Goal: Task Accomplishment & Management: Use online tool/utility

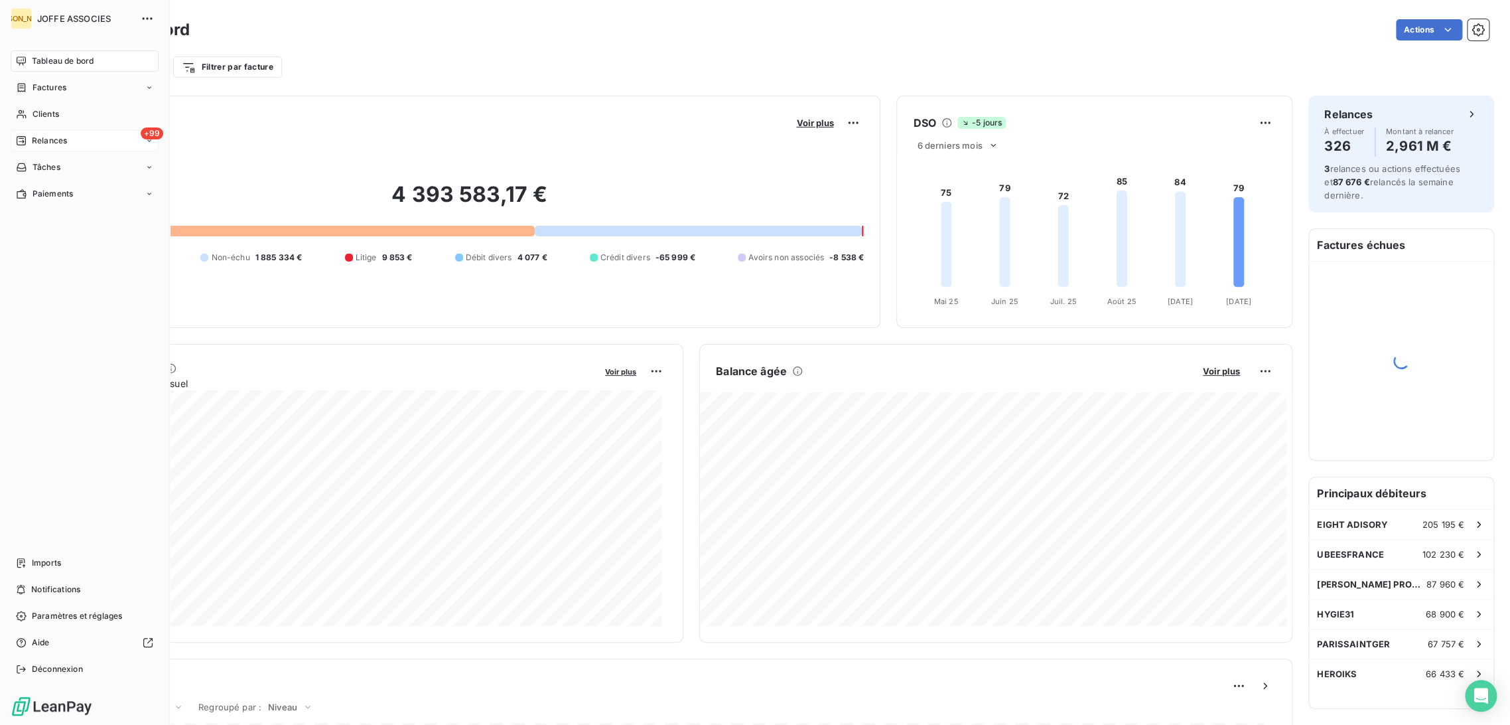
drag, startPoint x: 41, startPoint y: 143, endPoint x: 59, endPoint y: 142, distance: 17.9
click at [42, 143] on span "Relances" at bounding box center [49, 141] width 35 height 12
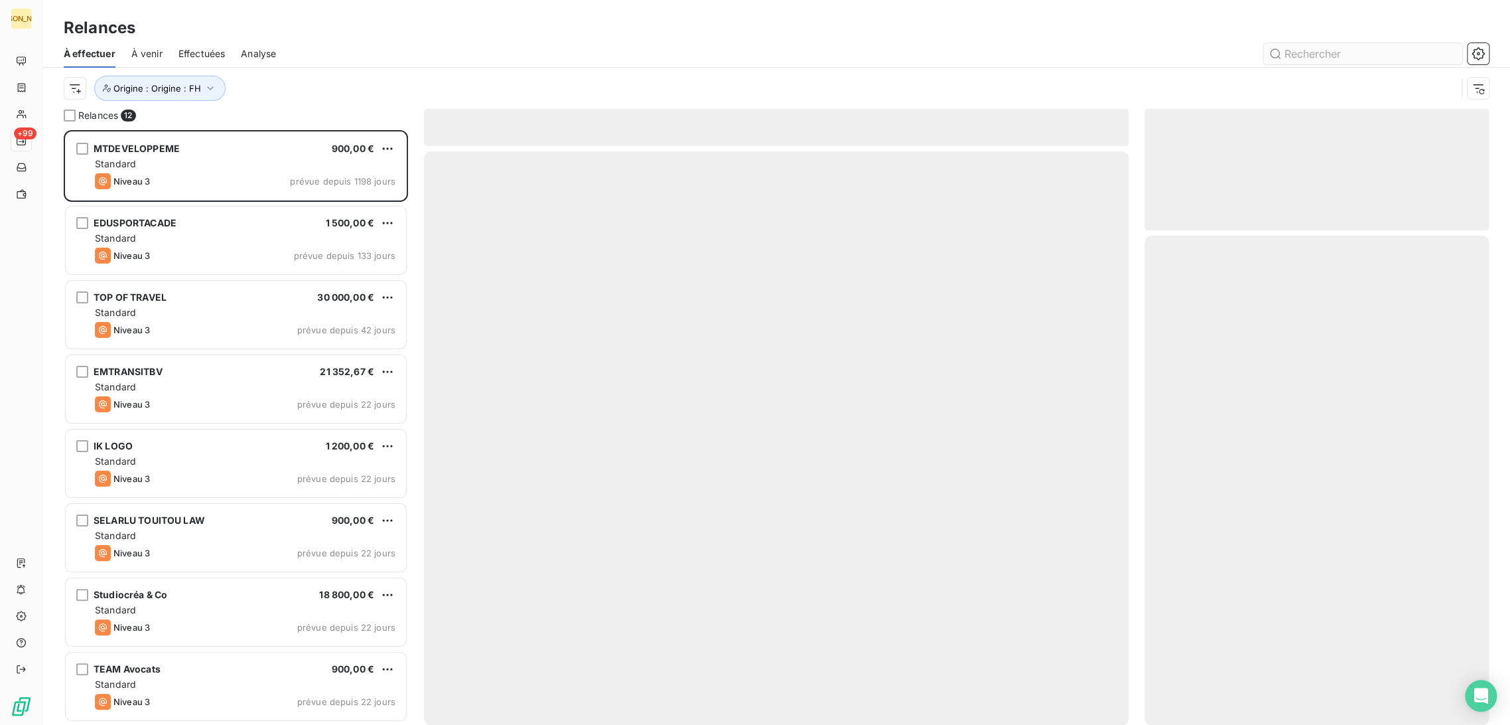
scroll to position [583, 333]
click at [1301, 56] on input "text" at bounding box center [1363, 53] width 199 height 21
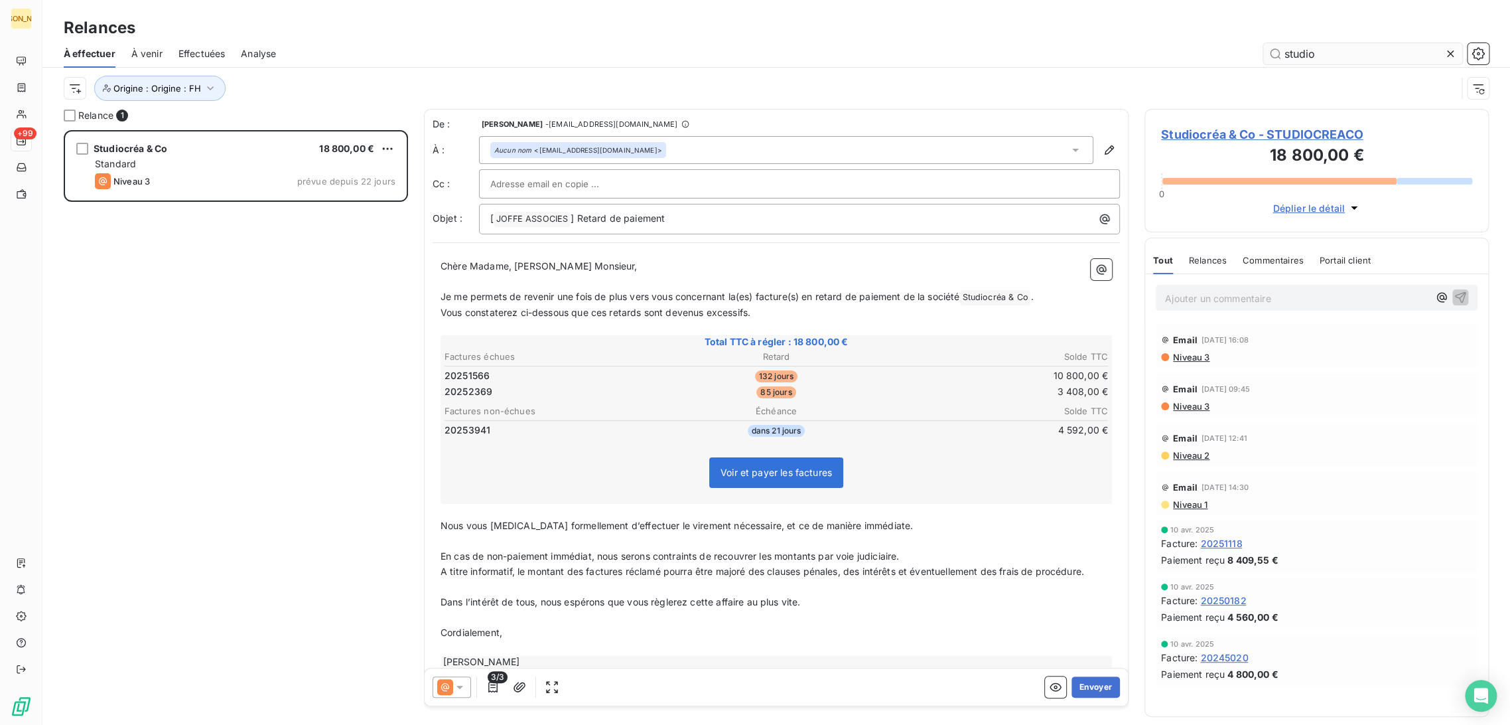
scroll to position [583, 333]
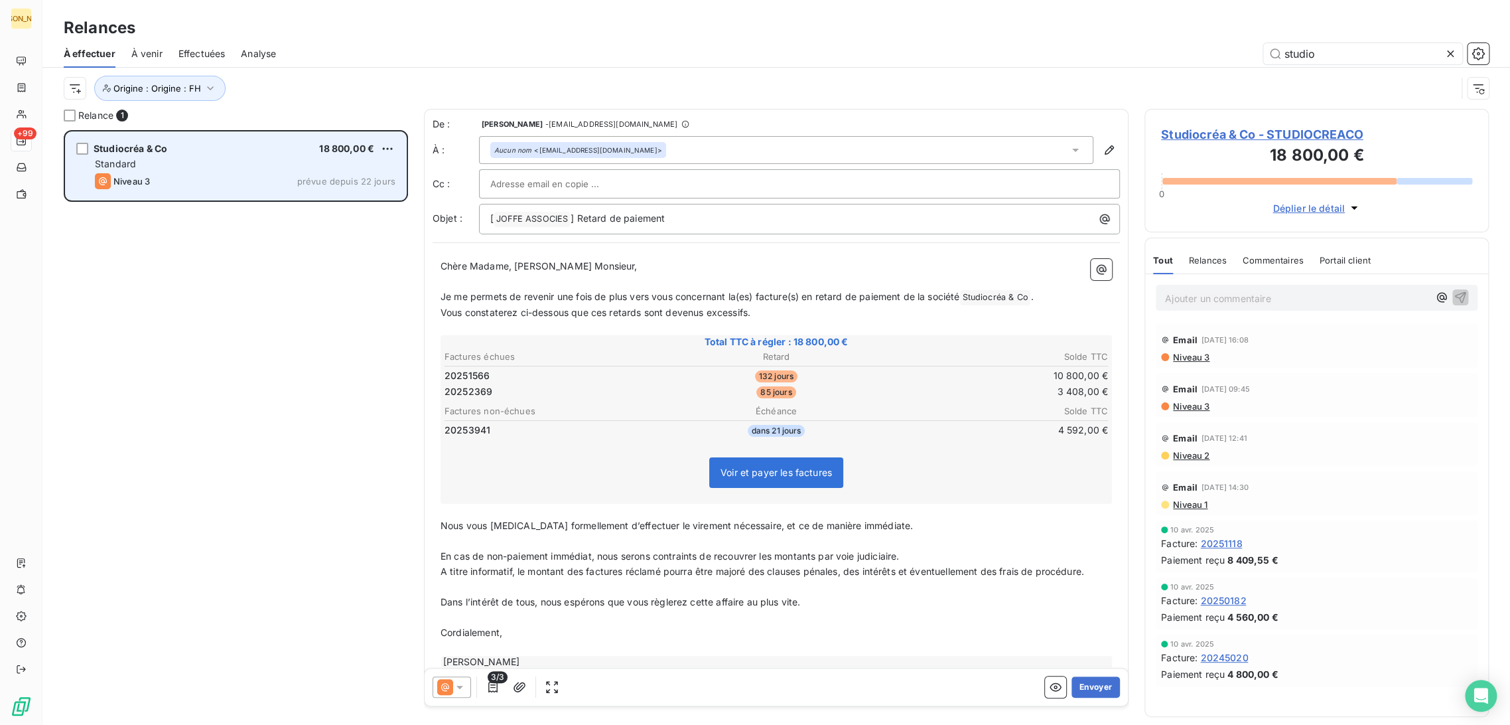
click at [244, 177] on div "Niveau 3 prévue depuis 22 jours" at bounding box center [245, 181] width 301 height 16
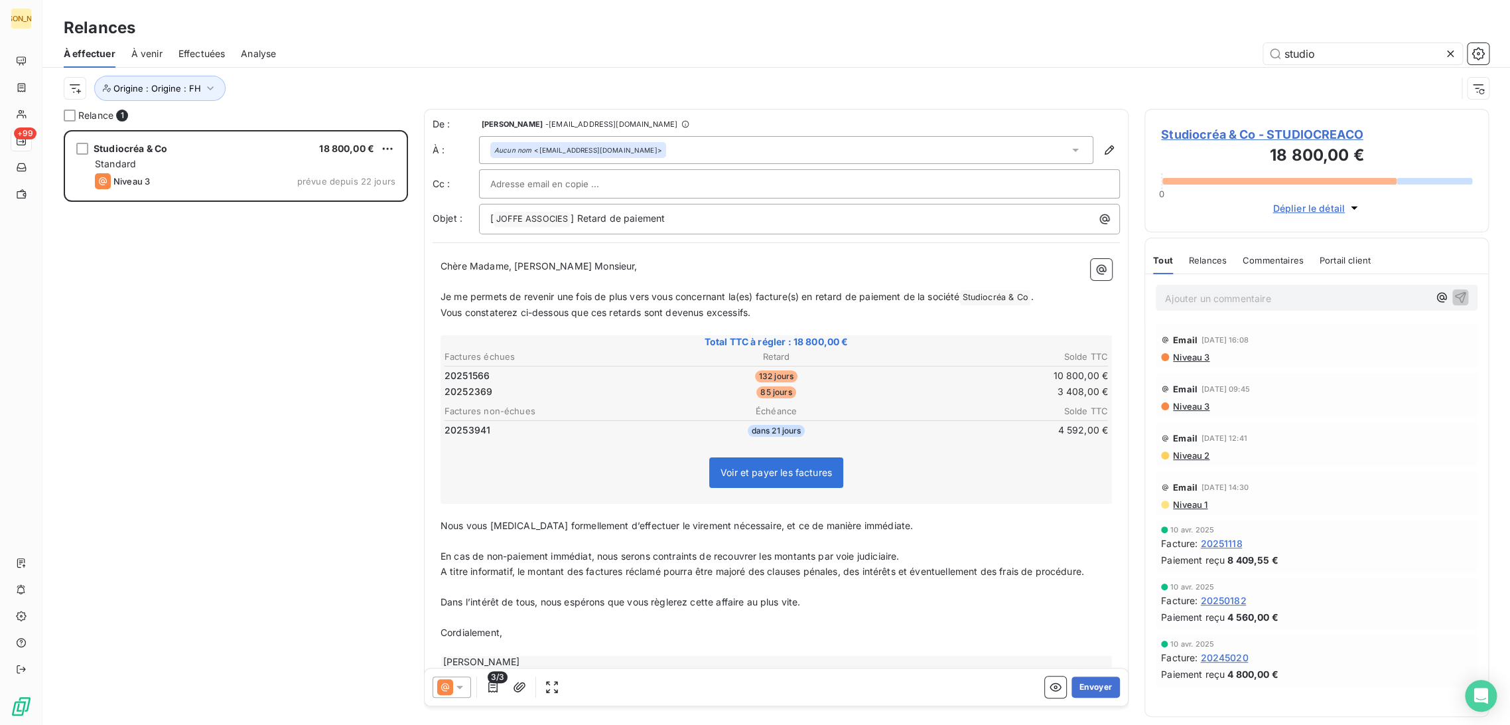
click at [579, 313] on span "Vous constaterez ci-dessous que ces retards sont devenus excessifs." at bounding box center [596, 312] width 310 height 11
drag, startPoint x: 515, startPoint y: 269, endPoint x: 414, endPoint y: 270, distance: 100.9
click at [414, 269] on div "Relance 1 Studiocréa & Co 18 800,00 € Standard Niveau 3 prévue depuis 22 jours …" at bounding box center [776, 417] width 1468 height 616
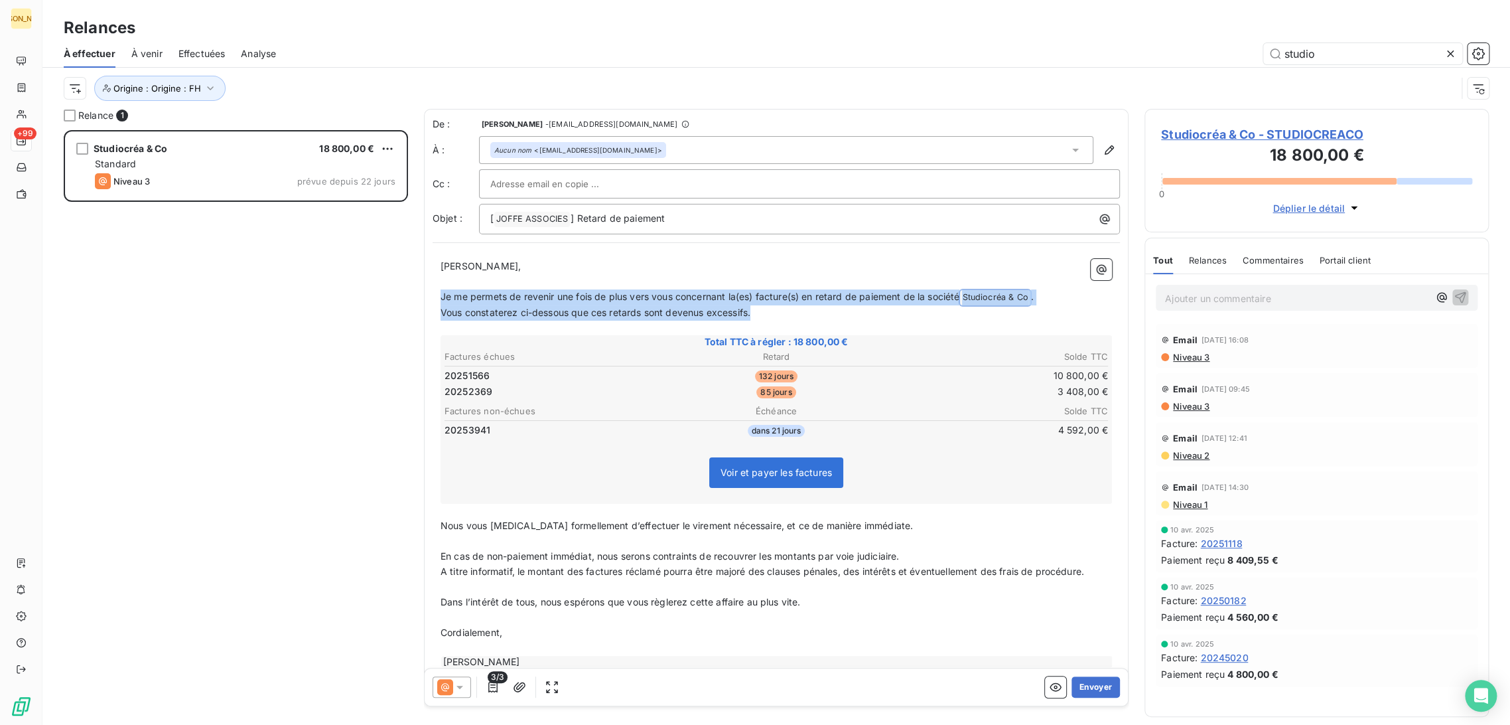
drag, startPoint x: 773, startPoint y: 315, endPoint x: 435, endPoint y: 295, distance: 339.1
click at [435, 295] on div "[PERSON_NAME] Monsieur, ﻿ Je me permets de revenir une fois de plus vers vous c…" at bounding box center [777, 463] width 688 height 425
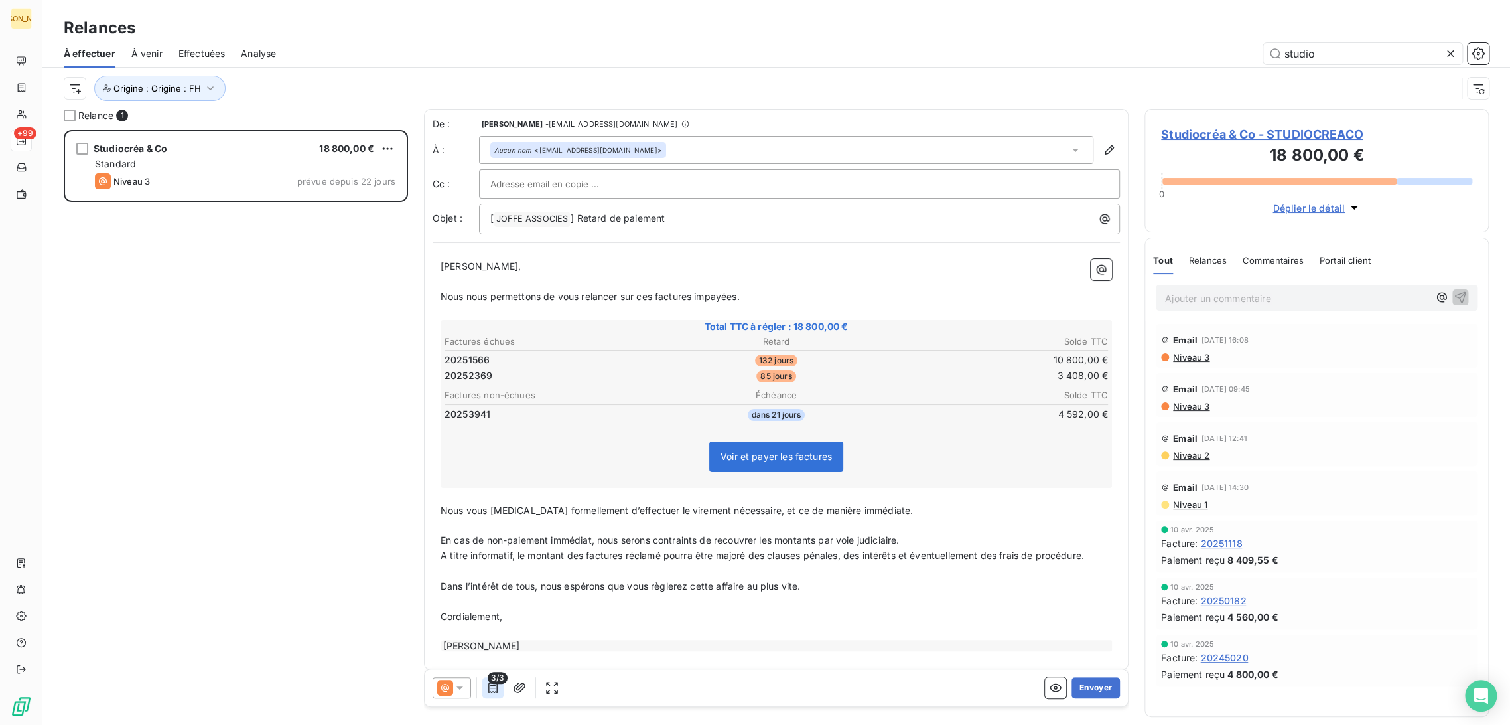
click at [498, 686] on button "button" at bounding box center [492, 686] width 21 height 21
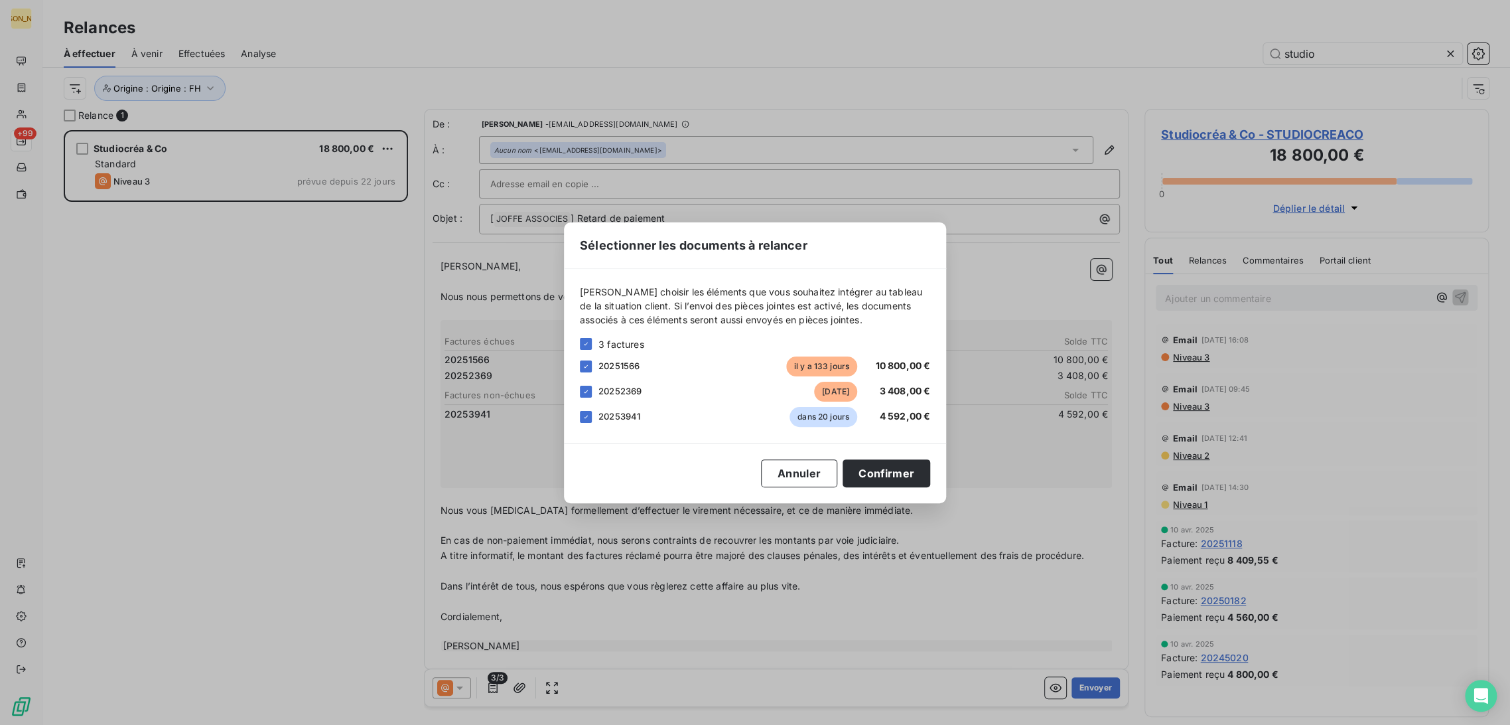
click at [589, 416] on icon at bounding box center [586, 417] width 8 height 8
drag, startPoint x: 897, startPoint y: 474, endPoint x: 886, endPoint y: 478, distance: 11.1
click at [895, 474] on button "Confirmer" at bounding box center [887, 473] width 88 height 28
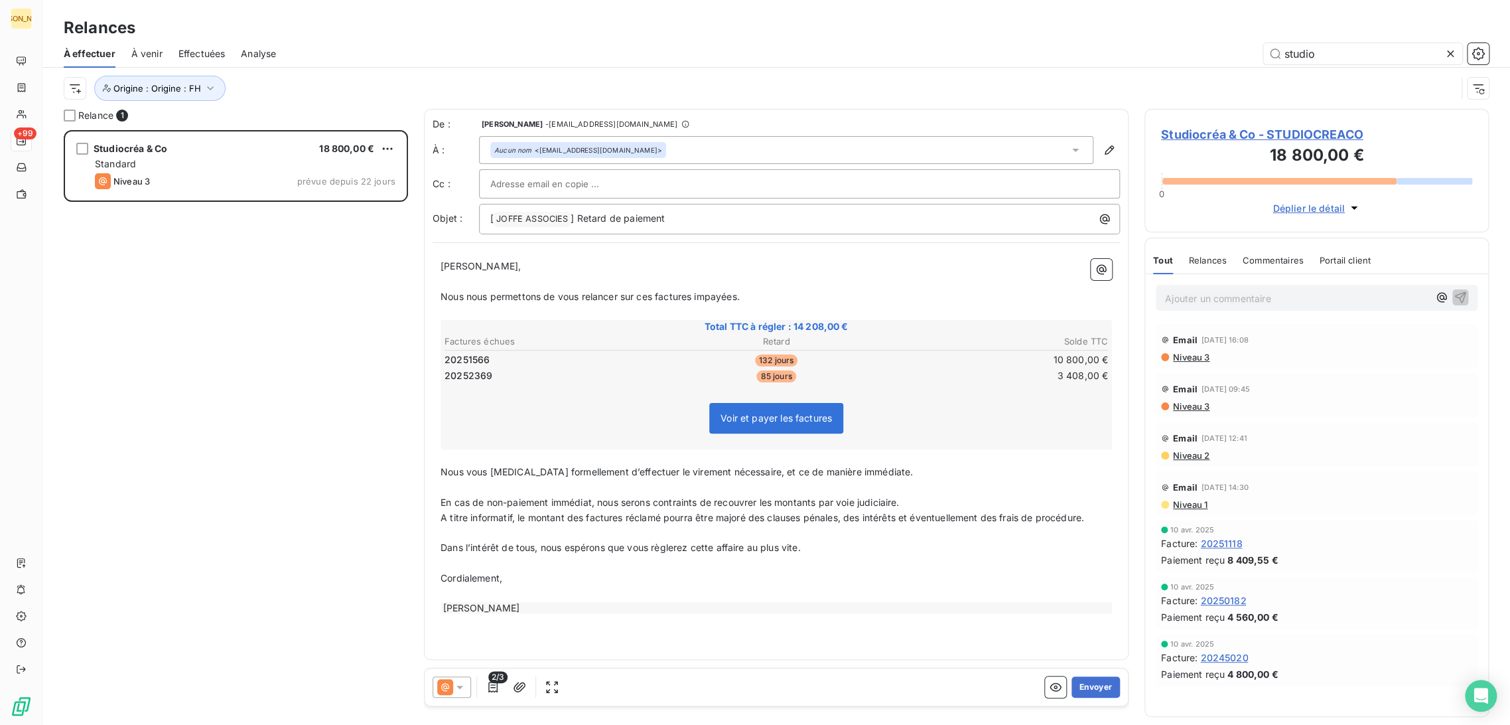
click at [483, 516] on span "A titre informatif, le montant des factures réclamé pourra être majoré des clau…" at bounding box center [763, 517] width 644 height 11
drag, startPoint x: 439, startPoint y: 471, endPoint x: 577, endPoint y: 587, distance: 180.4
click at [577, 587] on div "[PERSON_NAME] Monsieur, ﻿ Nous nous permettons de vous relancer sur ces facture…" at bounding box center [777, 437] width 688 height 372
click at [530, 577] on p "Cordialement," at bounding box center [777, 578] width 672 height 15
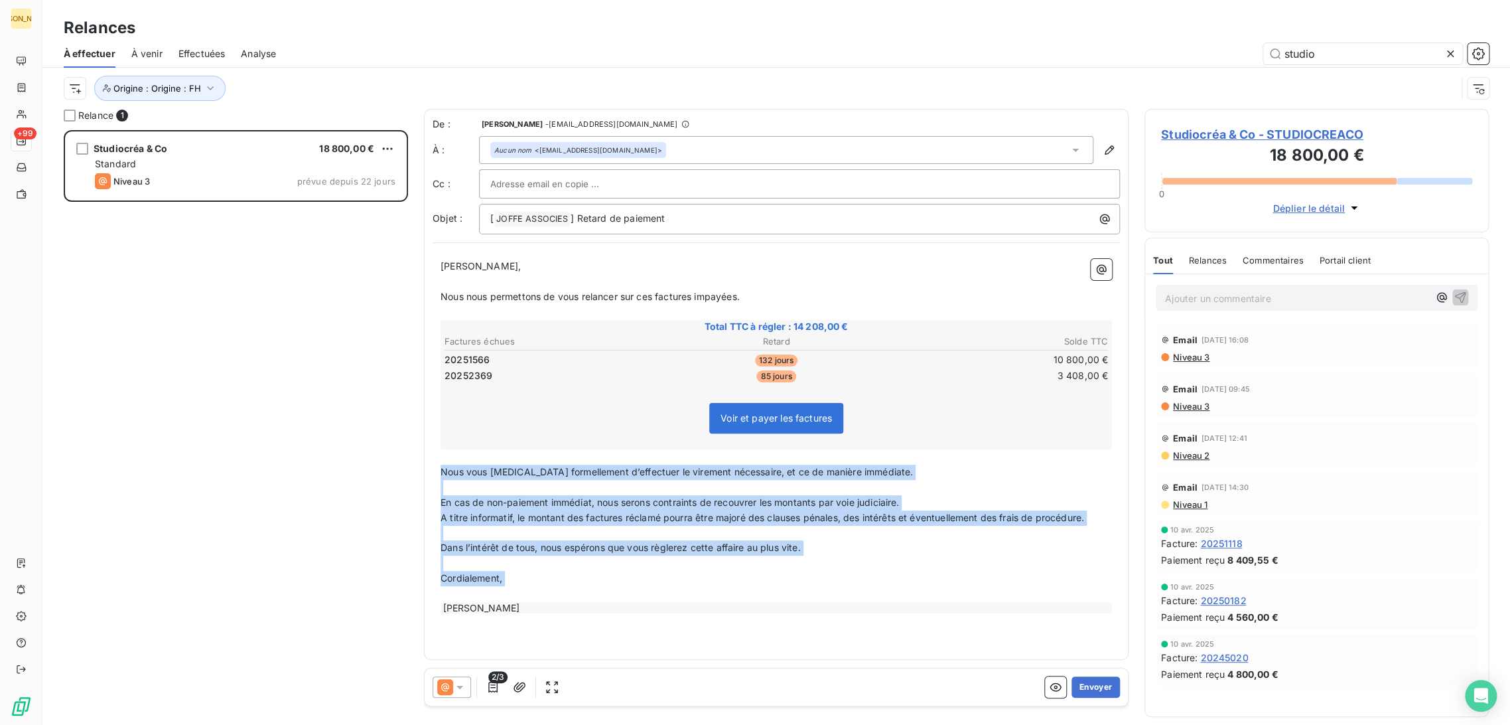
drag, startPoint x: 441, startPoint y: 471, endPoint x: 599, endPoint y: 619, distance: 215.5
click at [599, 619] on div "[PERSON_NAME] Monsieur, ﻿ Nous nous permettons de vous relancer sur ces facture…" at bounding box center [777, 437] width 688 height 372
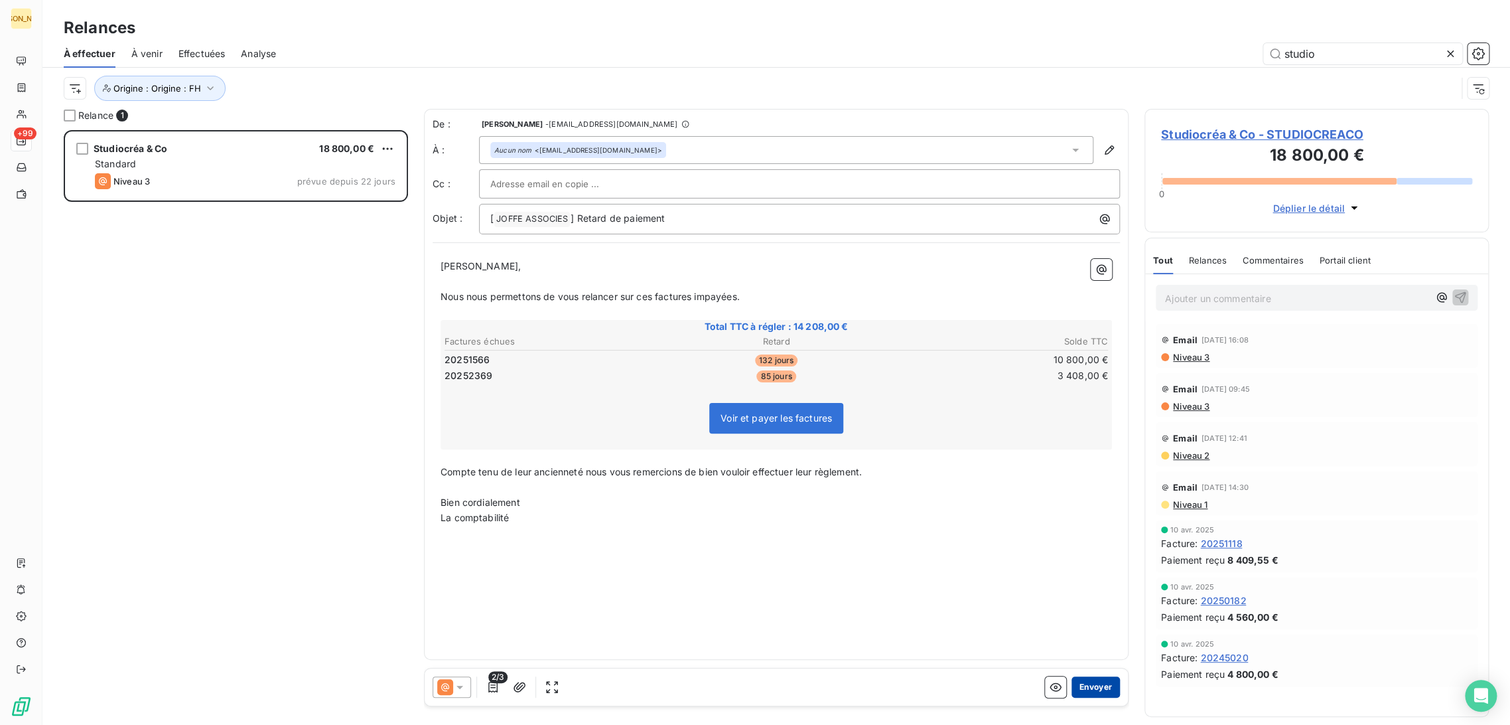
click at [1096, 686] on button "Envoyer" at bounding box center [1096, 686] width 48 height 21
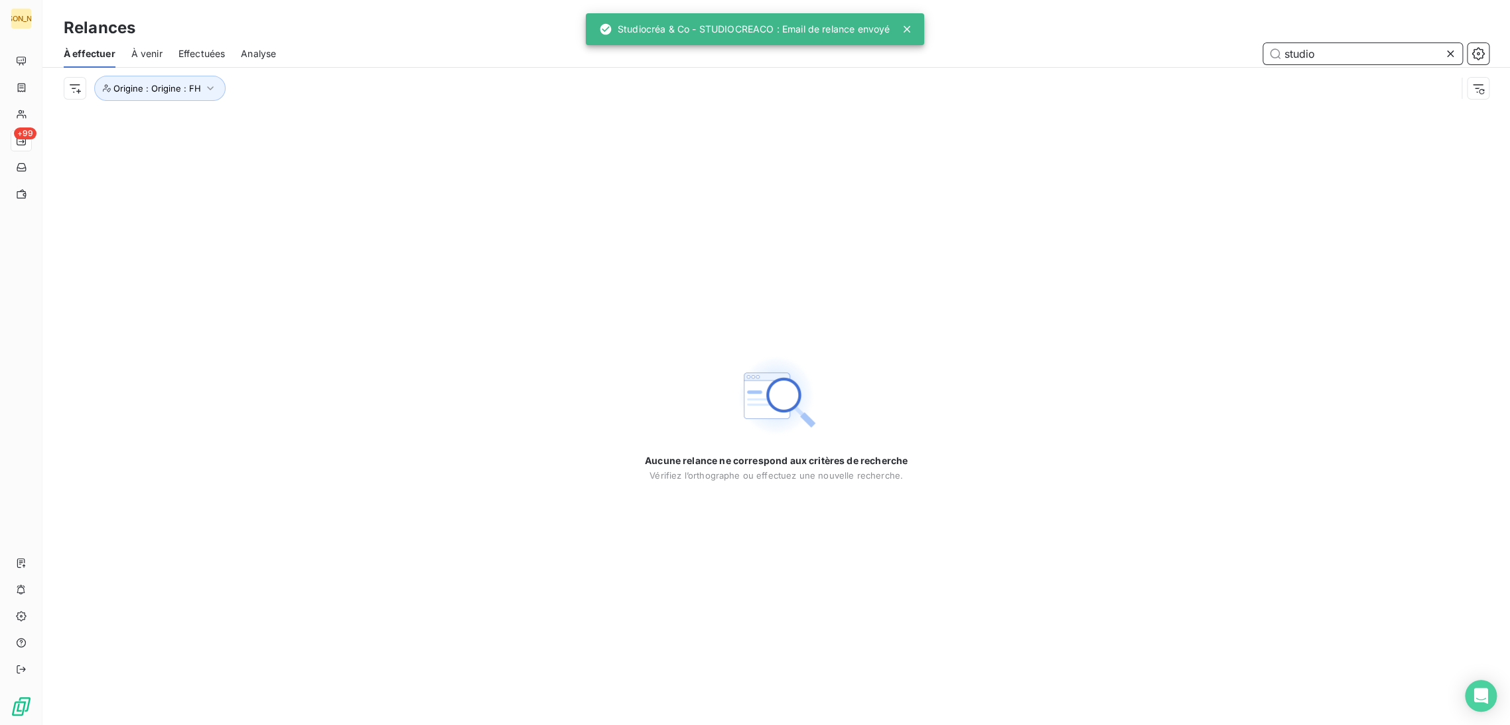
drag, startPoint x: 1271, startPoint y: 48, endPoint x: 1257, endPoint y: 47, distance: 14.0
click at [1257, 47] on div "studio" at bounding box center [890, 53] width 1197 height 21
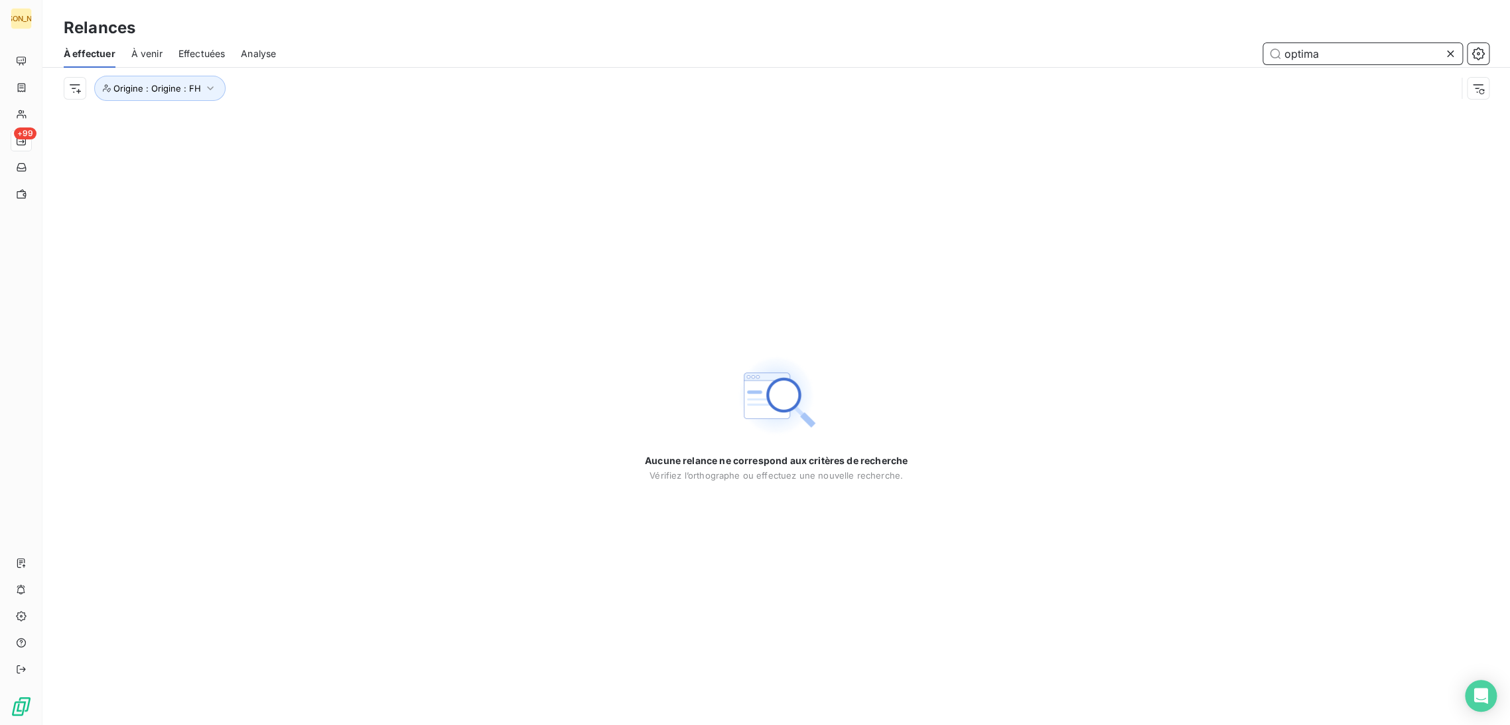
type input "optima"
click at [212, 51] on span "Effectuées" at bounding box center [202, 53] width 47 height 13
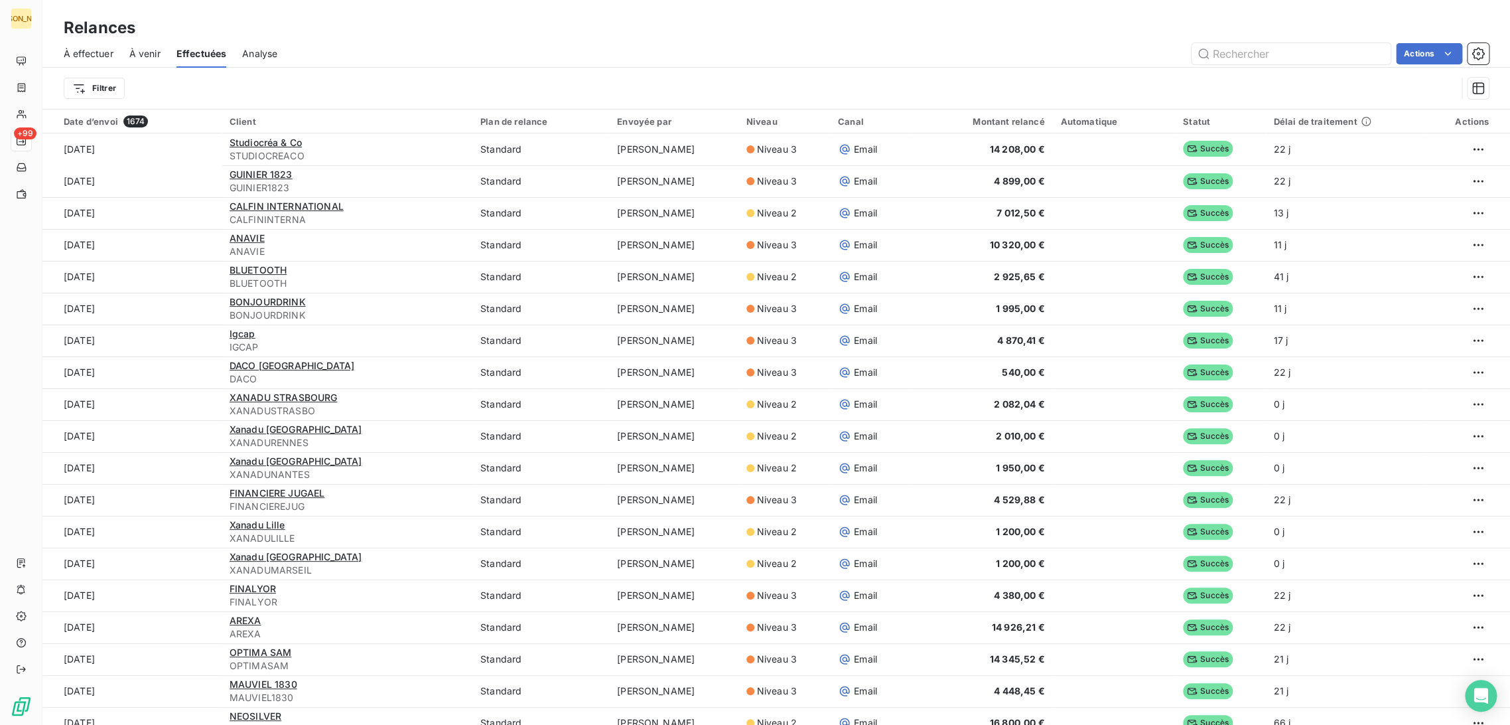
click at [96, 50] on span "À effectuer" at bounding box center [89, 53] width 50 height 13
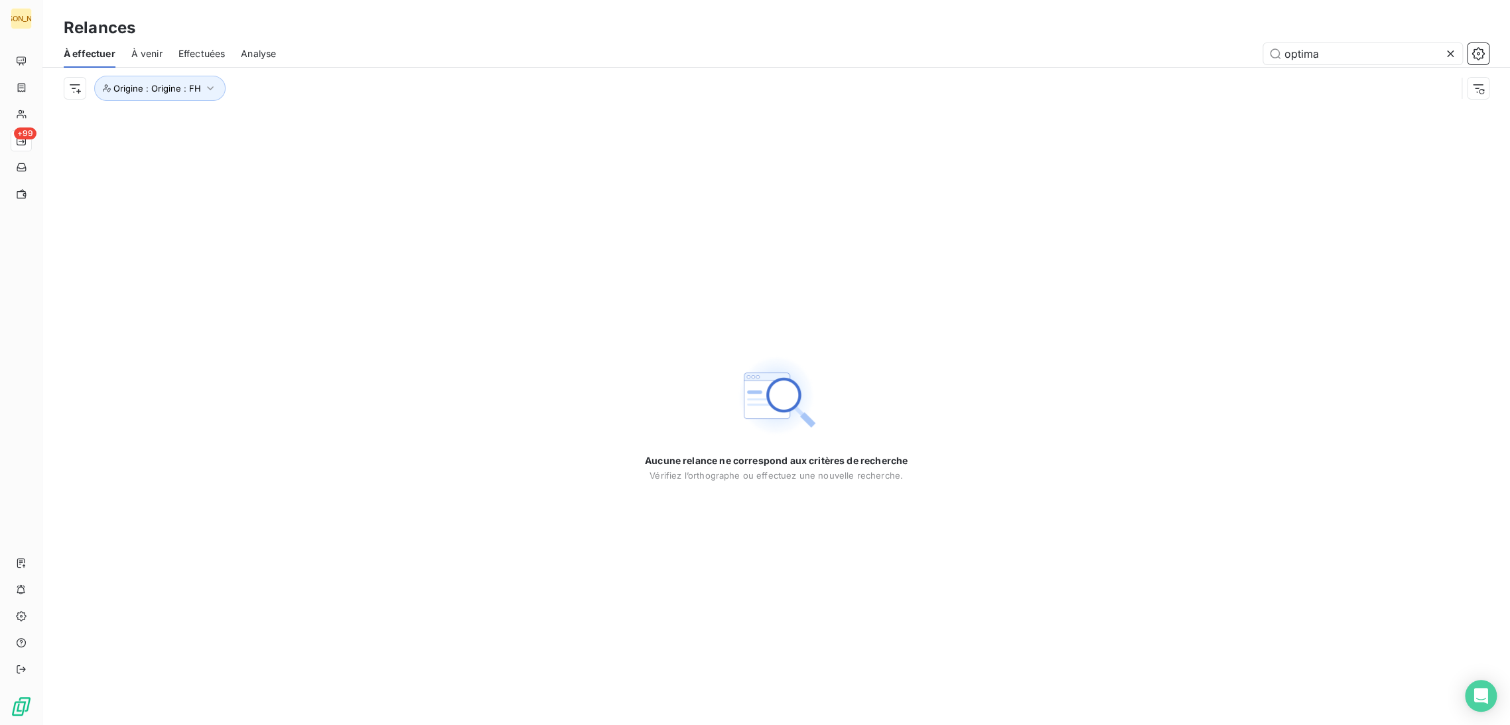
click at [199, 54] on span "Effectuées" at bounding box center [202, 53] width 47 height 13
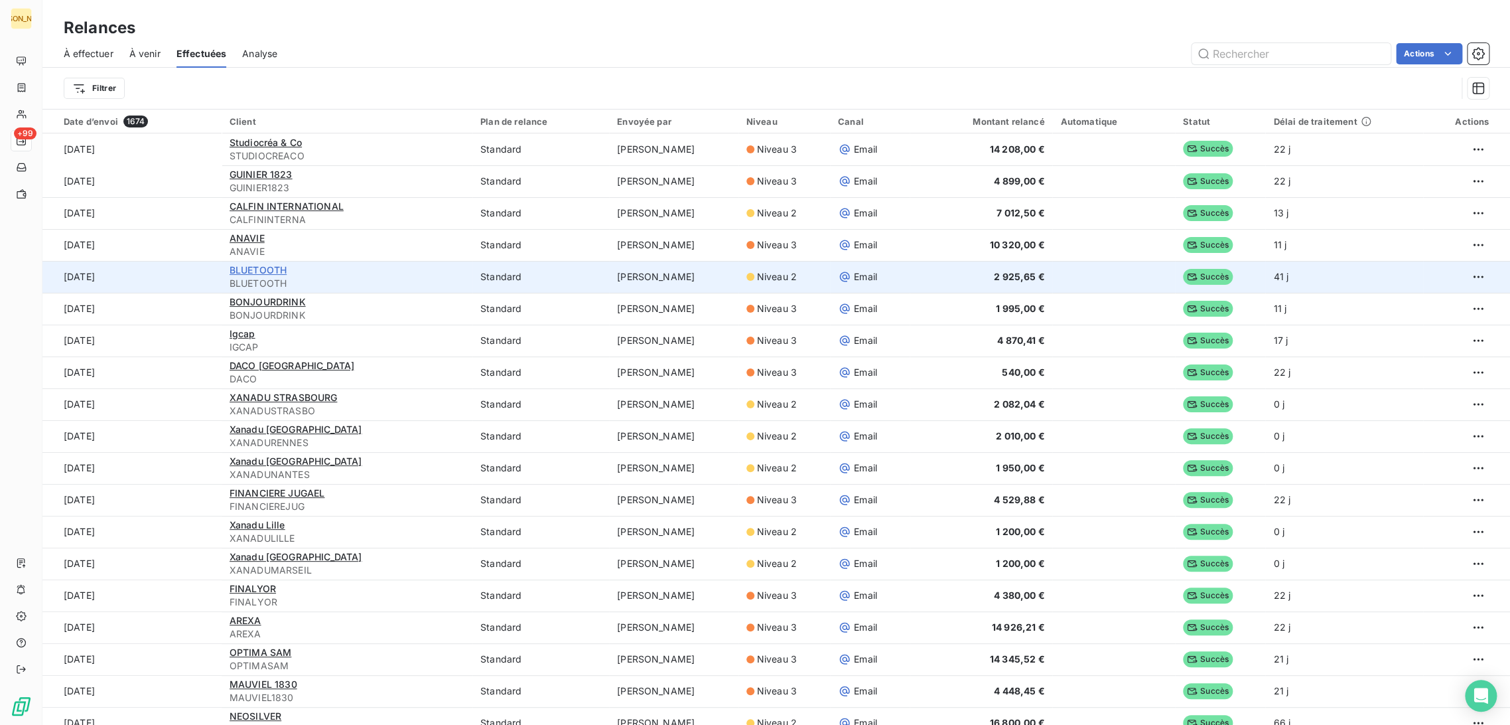
click at [246, 269] on span "BLUETOOTH" at bounding box center [258, 269] width 57 height 11
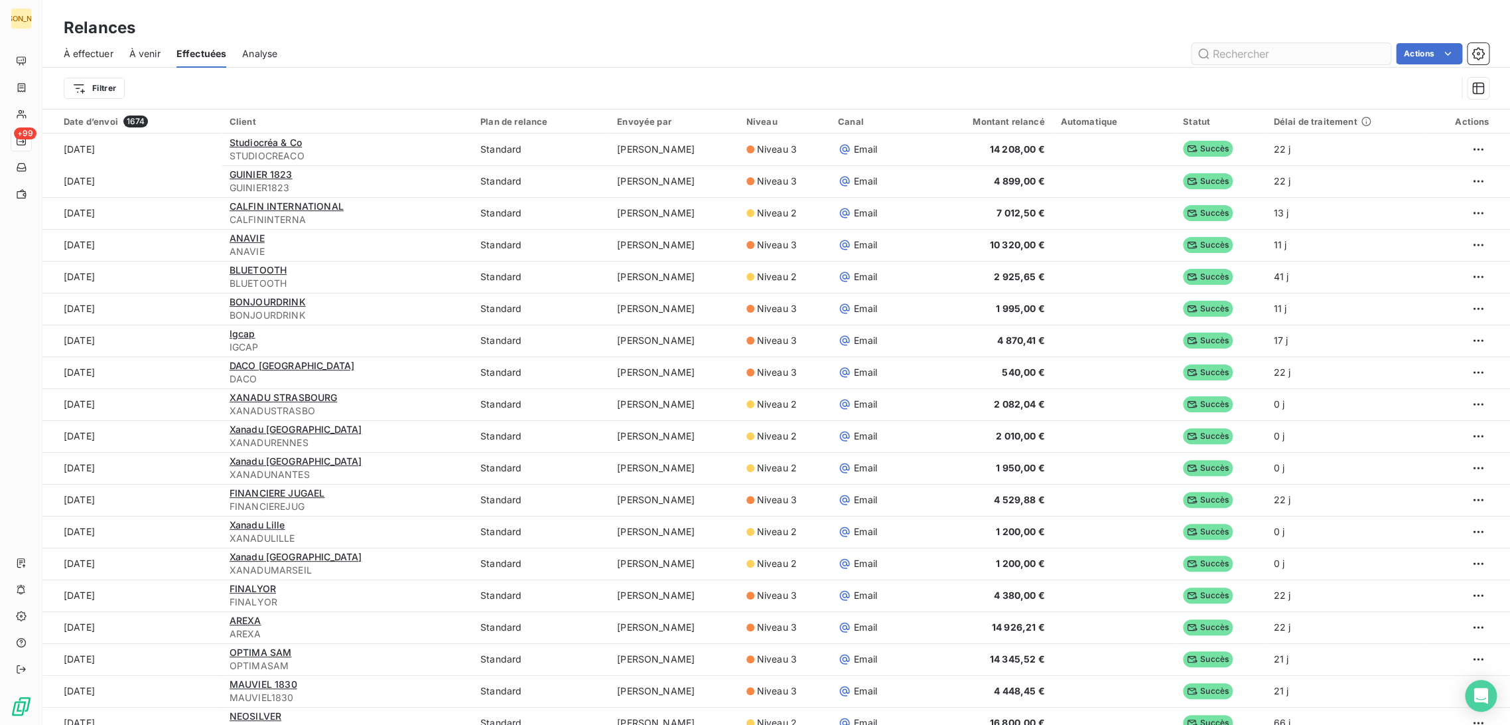
click at [1253, 60] on input "text" at bounding box center [1291, 53] width 199 height 21
type input "o"
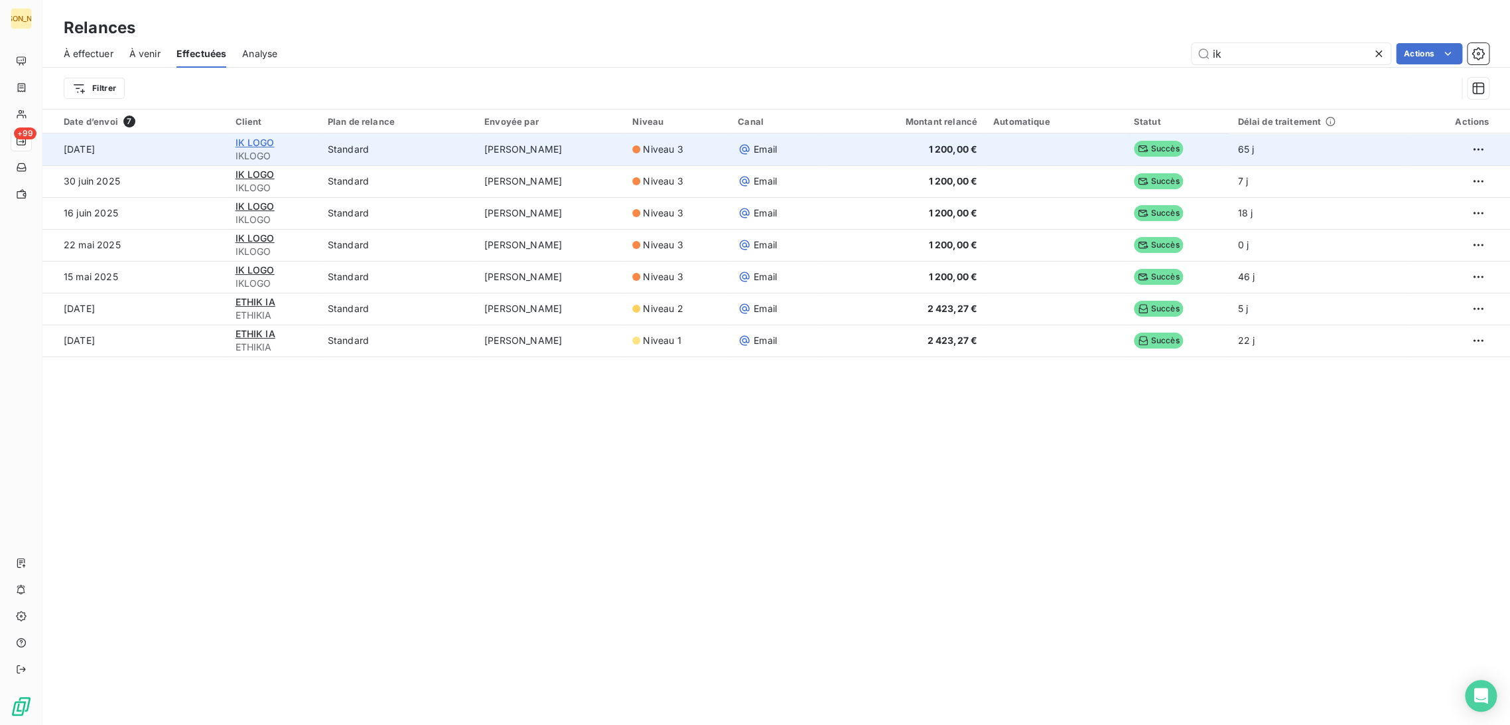
type input "ik"
click at [242, 143] on span "IK LOGO" at bounding box center [254, 142] width 39 height 11
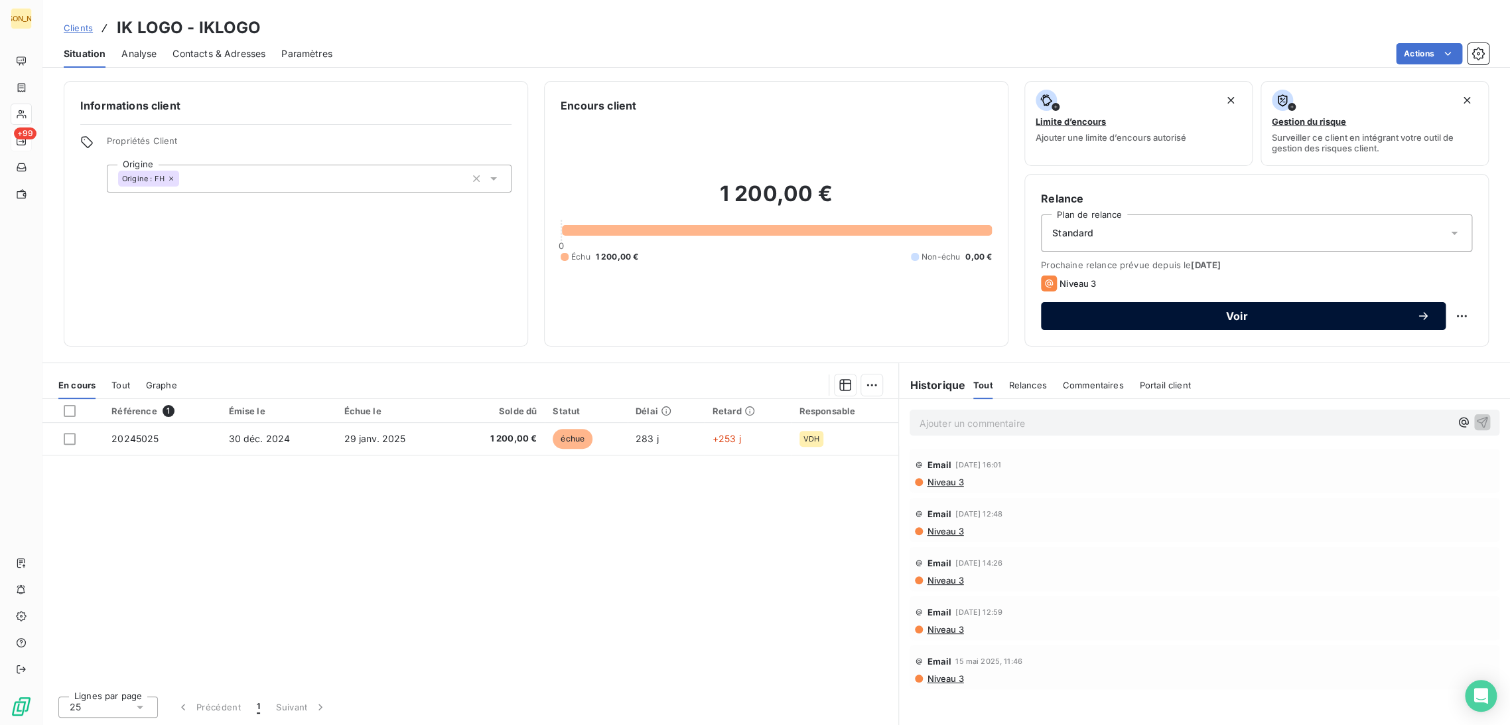
click at [1125, 317] on span "Voir" at bounding box center [1237, 316] width 360 height 11
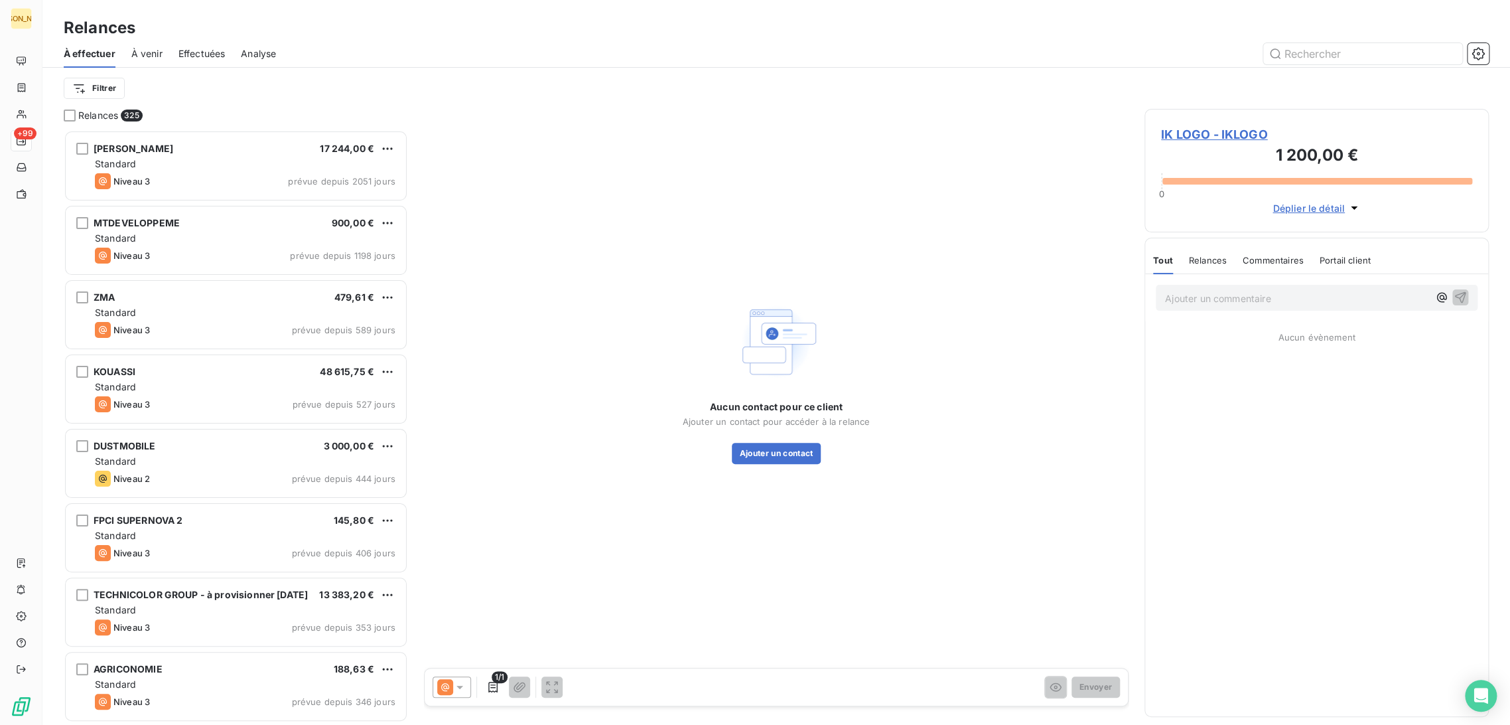
scroll to position [583, 333]
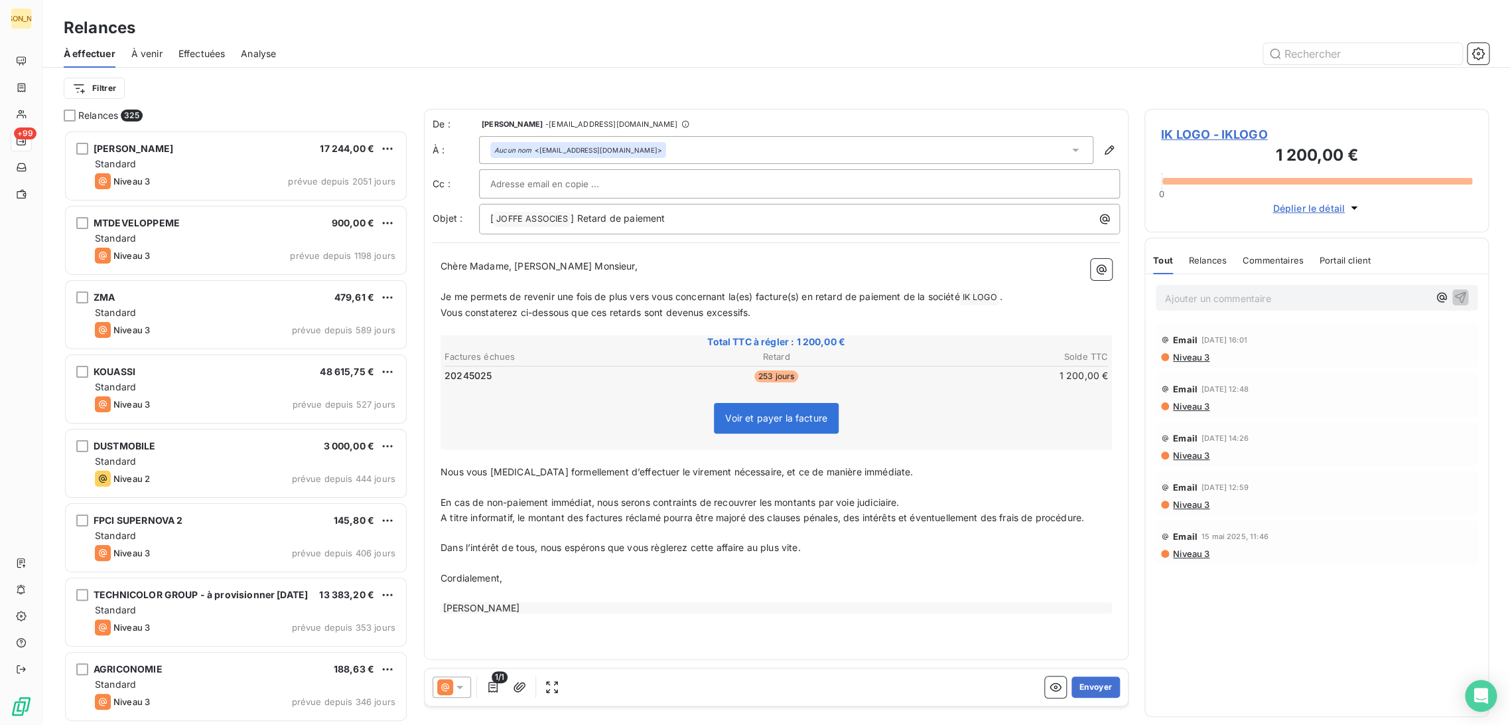
click at [523, 287] on p "﻿" at bounding box center [777, 281] width 672 height 15
drag, startPoint x: 782, startPoint y: 315, endPoint x: 469, endPoint y: 303, distance: 312.8
click at [451, 296] on div "Chère Madame, [PERSON_NAME] Monsieur, ﻿ Je me permets de revenir une fois de pl…" at bounding box center [777, 437] width 672 height 356
click at [555, 301] on span "Je me permets de revenir une fois de plus vers vous concernant la(es) facture(s…" at bounding box center [700, 296] width 519 height 11
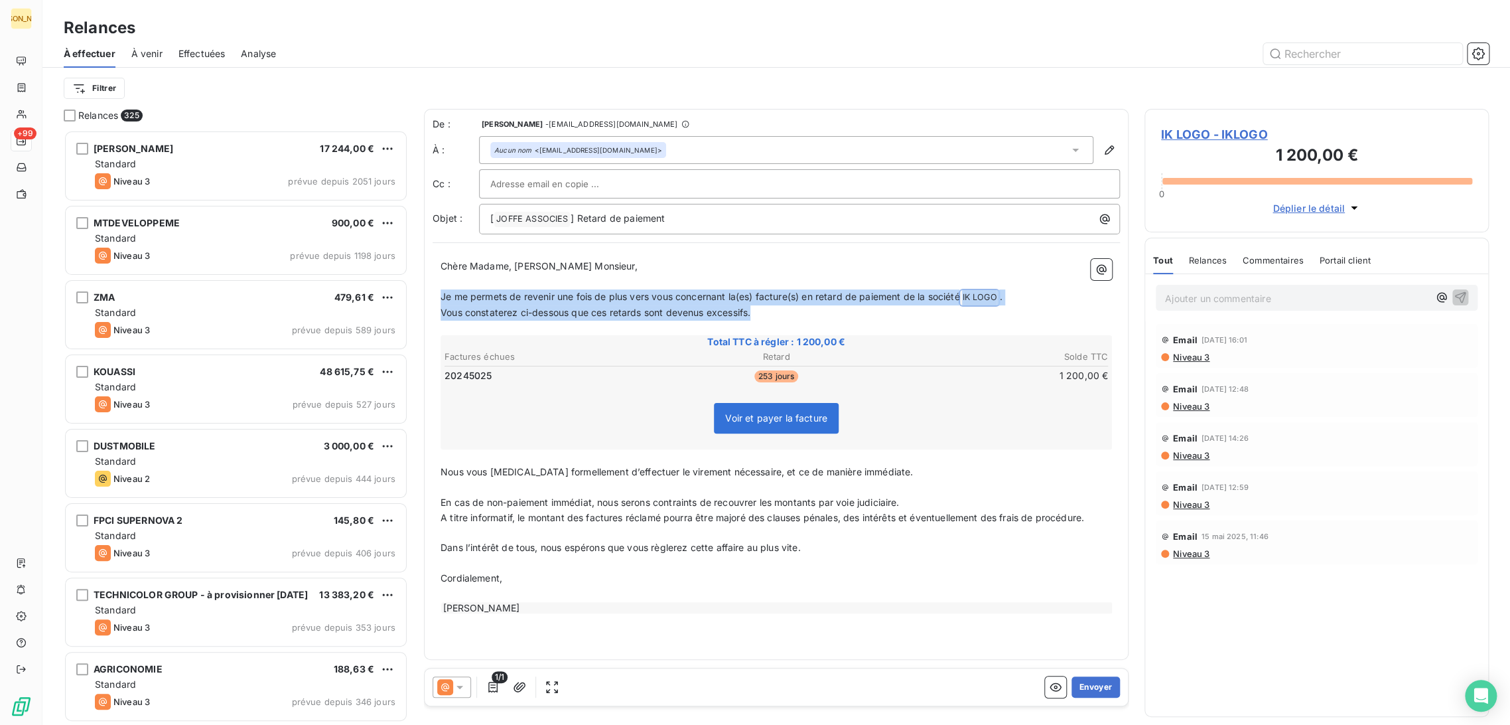
drag, startPoint x: 793, startPoint y: 312, endPoint x: 435, endPoint y: 297, distance: 358.0
click at [435, 297] on div "Chère Madame, [PERSON_NAME] Monsieur, ﻿ Je me permets de revenir une fois de pl…" at bounding box center [777, 437] width 688 height 372
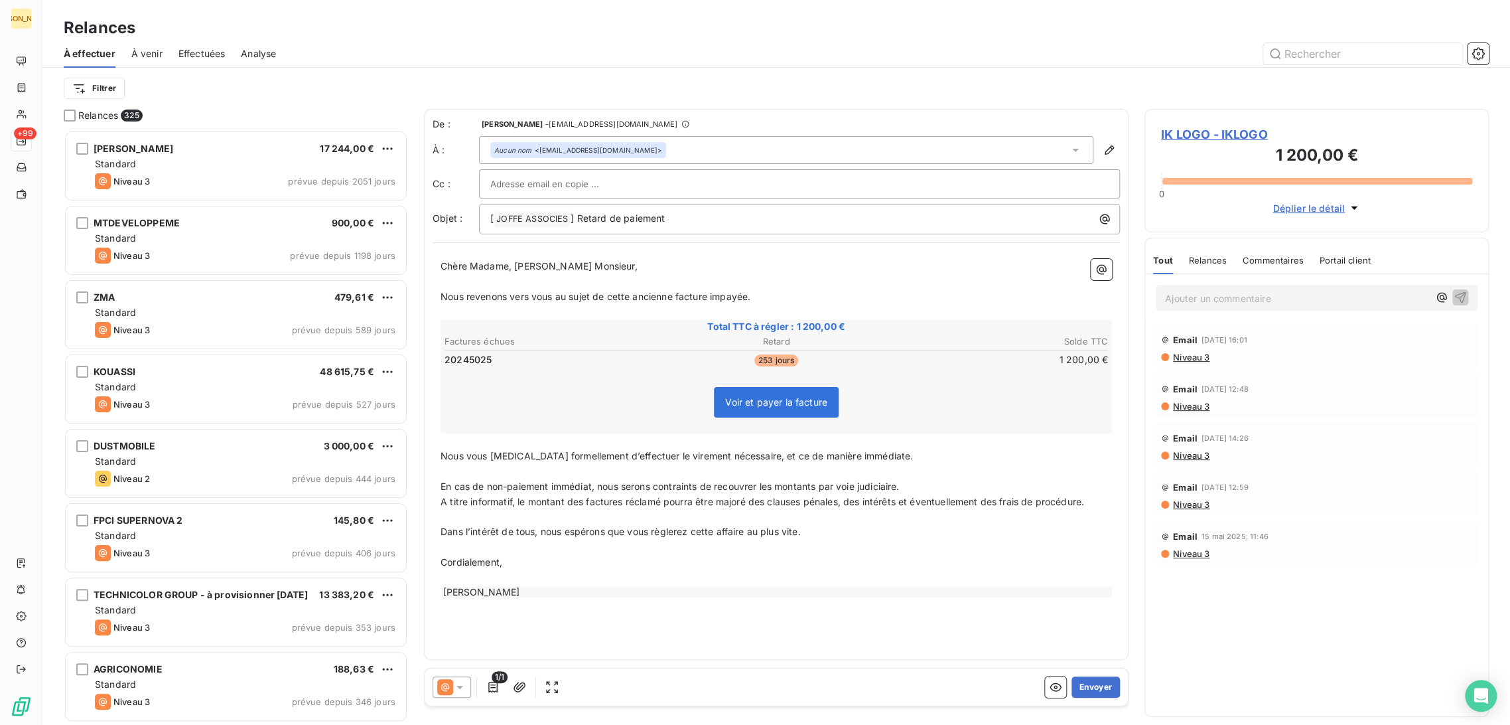
drag, startPoint x: 474, startPoint y: 487, endPoint x: 453, endPoint y: 464, distance: 31.9
click at [474, 487] on span "En cas de non-paiement immédiat, nous serons contraints de recouvrer les montan…" at bounding box center [670, 485] width 459 height 11
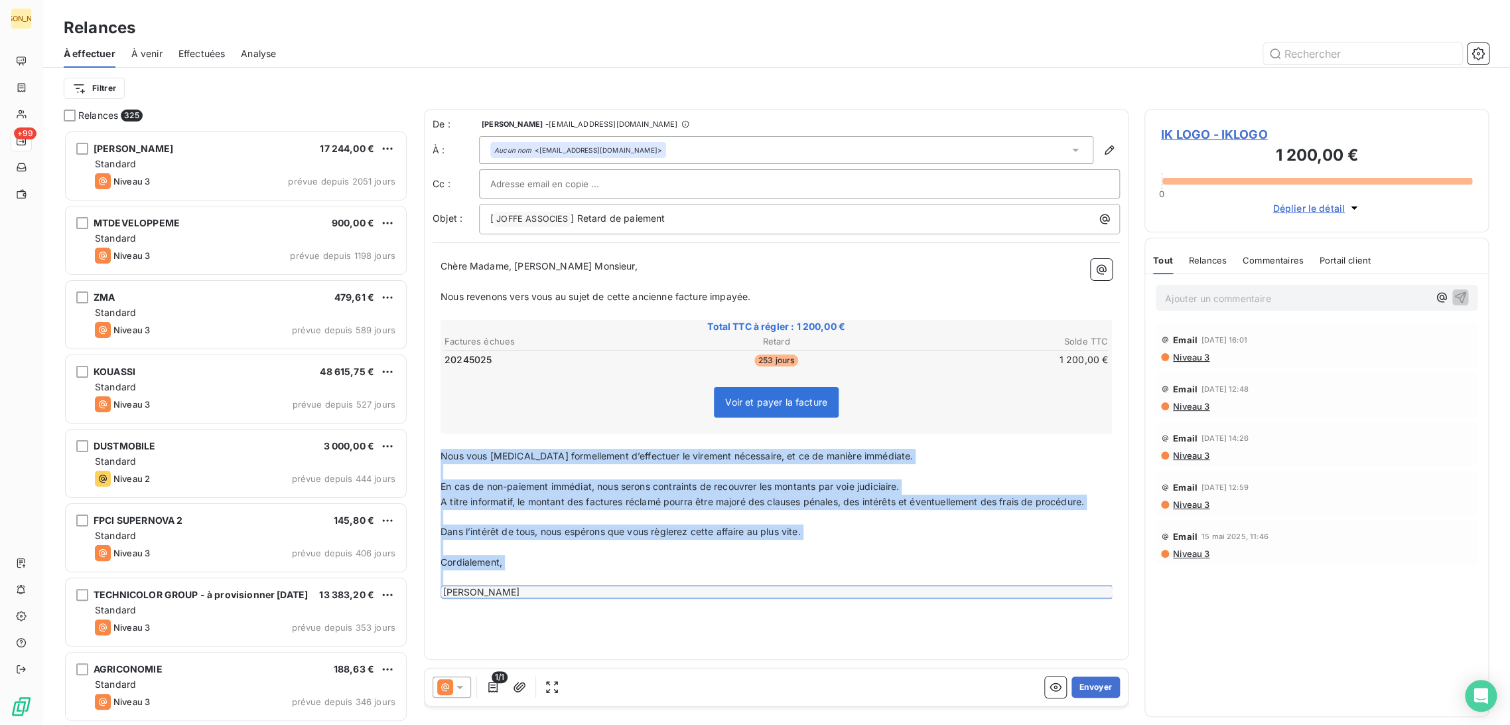
drag, startPoint x: 443, startPoint y: 449, endPoint x: 654, endPoint y: 589, distance: 253.8
click at [654, 589] on div "Chère Madame, [PERSON_NAME] Monsieur, ﻿ Nous revenons vers vous au sujet de cet…" at bounding box center [777, 429] width 672 height 340
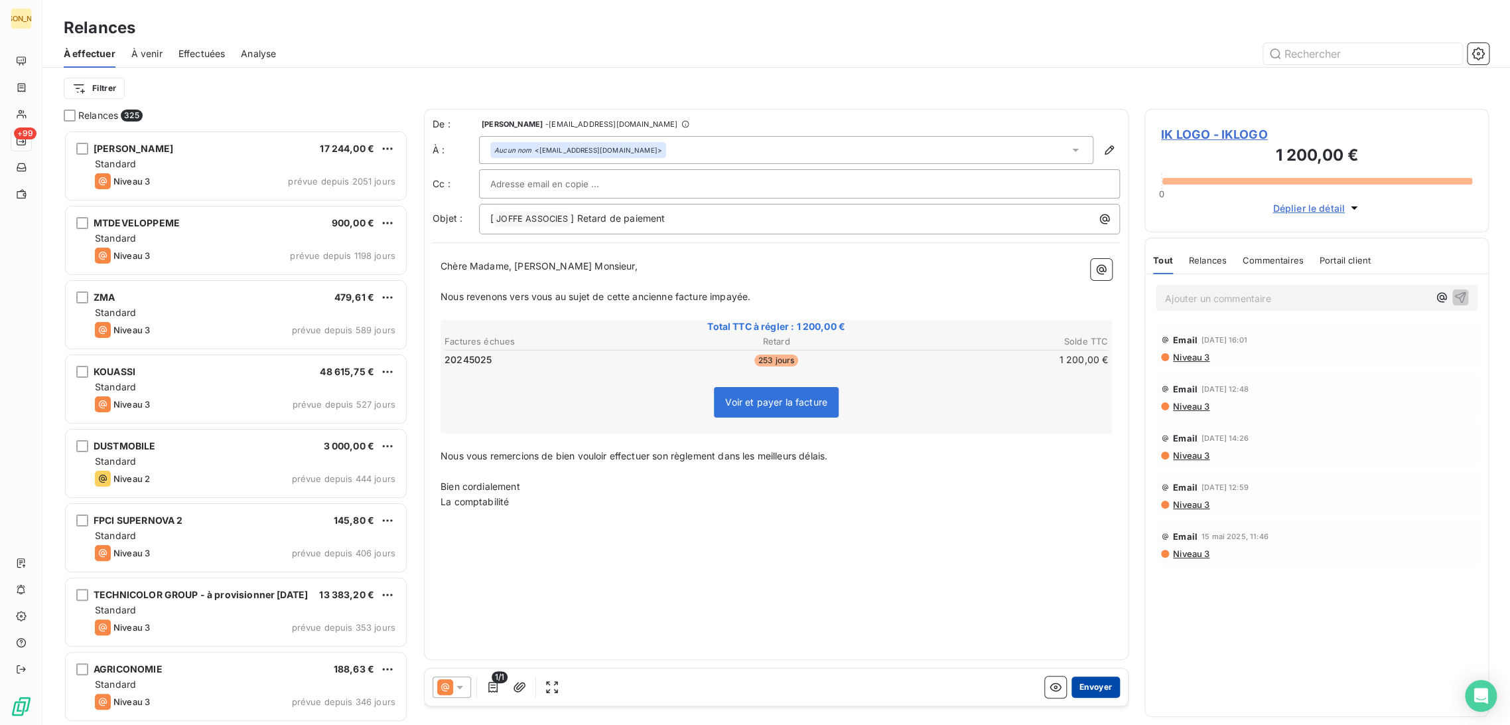
click at [1092, 683] on button "Envoyer" at bounding box center [1096, 686] width 48 height 21
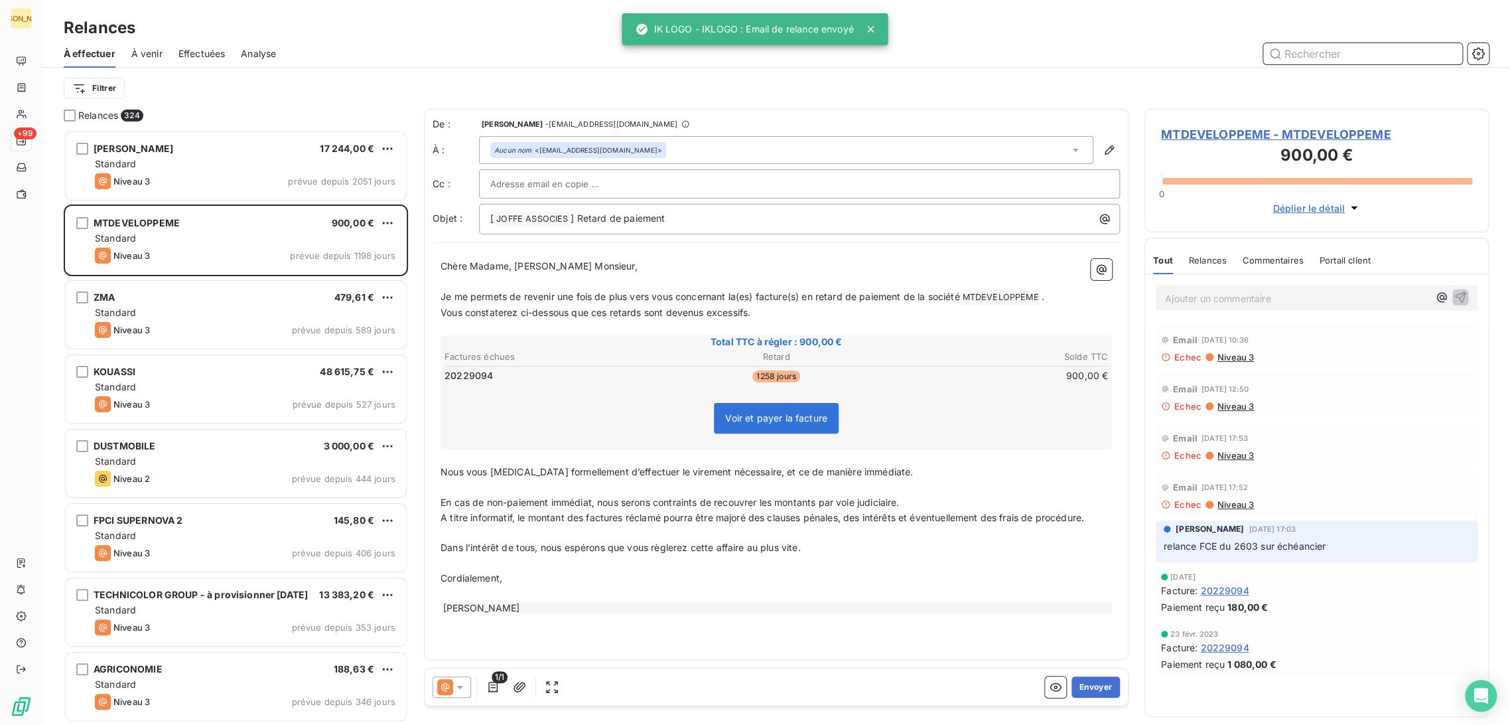
drag, startPoint x: 1313, startPoint y: 62, endPoint x: 1310, endPoint y: 55, distance: 7.1
click at [1311, 58] on input "text" at bounding box center [1363, 53] width 199 height 21
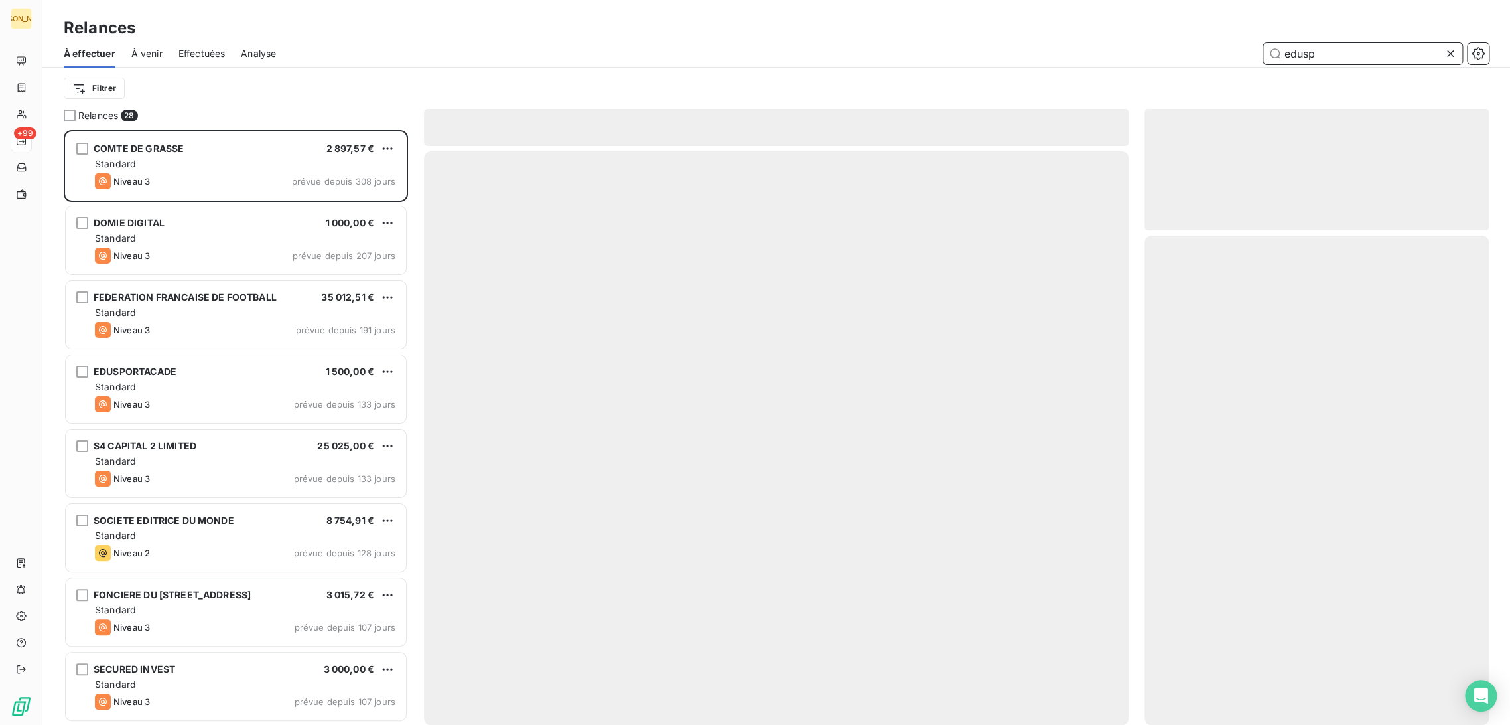
scroll to position [583, 333]
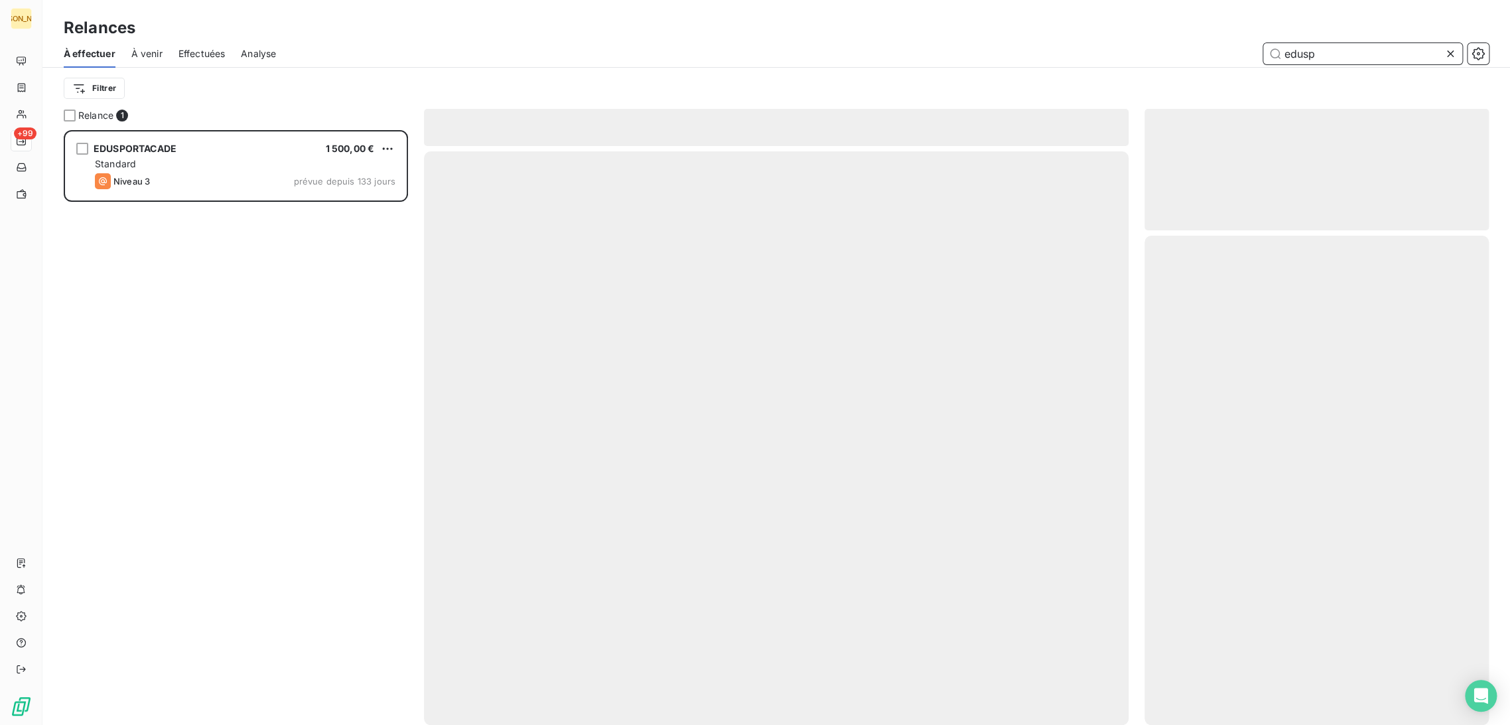
scroll to position [583, 333]
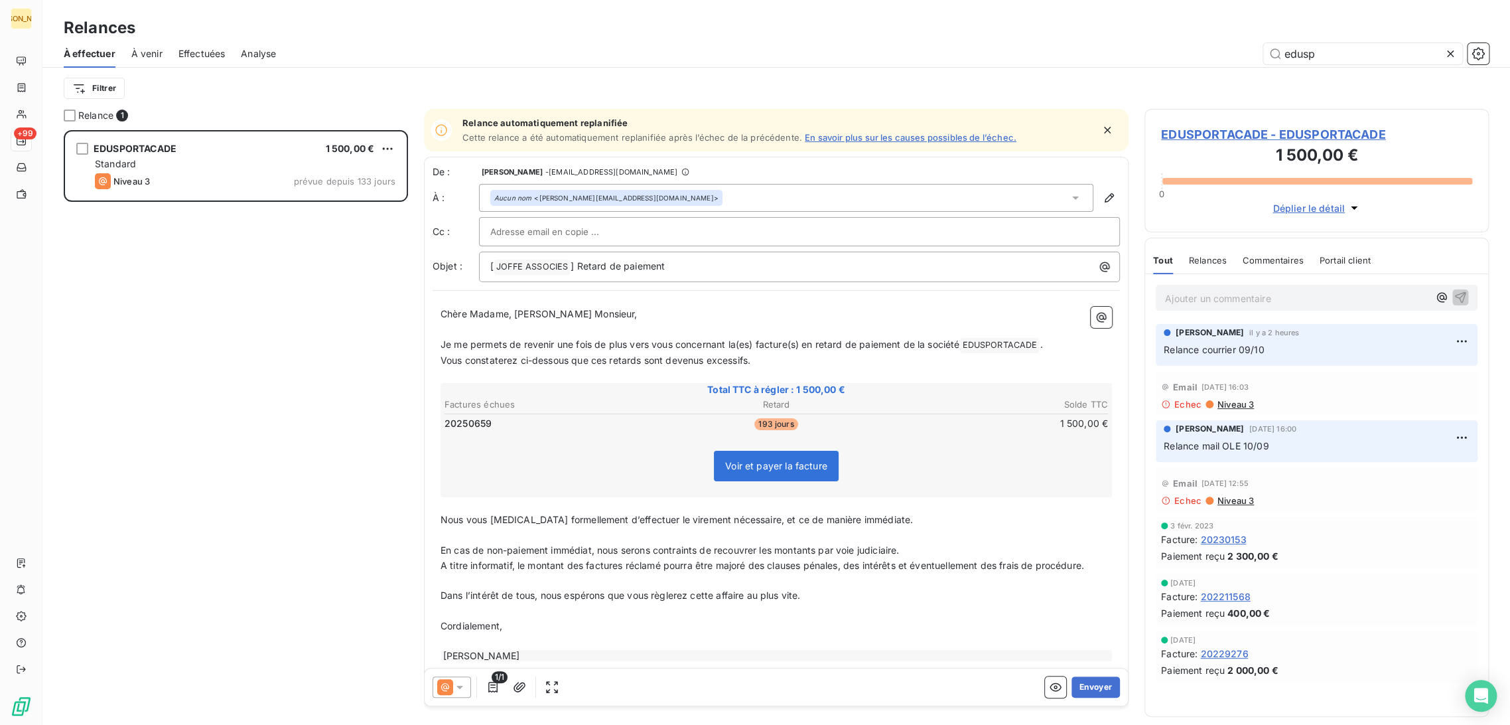
click at [524, 353] on p "Vous constaterez ci-dessous que ces retards sont devenus excessifs." at bounding box center [777, 360] width 672 height 15
drag, startPoint x: 1318, startPoint y: 58, endPoint x: 1234, endPoint y: 37, distance: 86.1
click at [1235, 37] on div "Relances À effectuer À venir Effectuées Analyse edusp Filtrer" at bounding box center [776, 54] width 1468 height 109
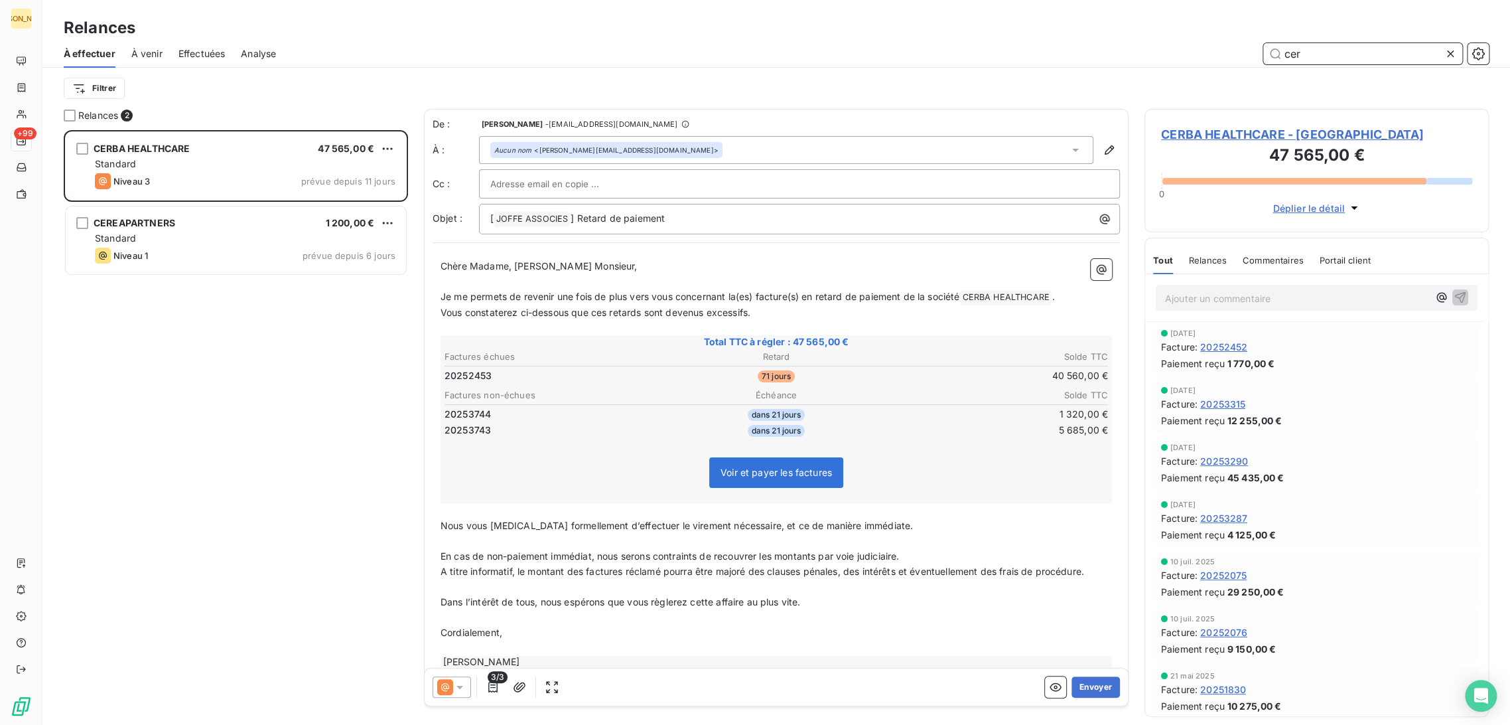
scroll to position [583, 333]
type input "c"
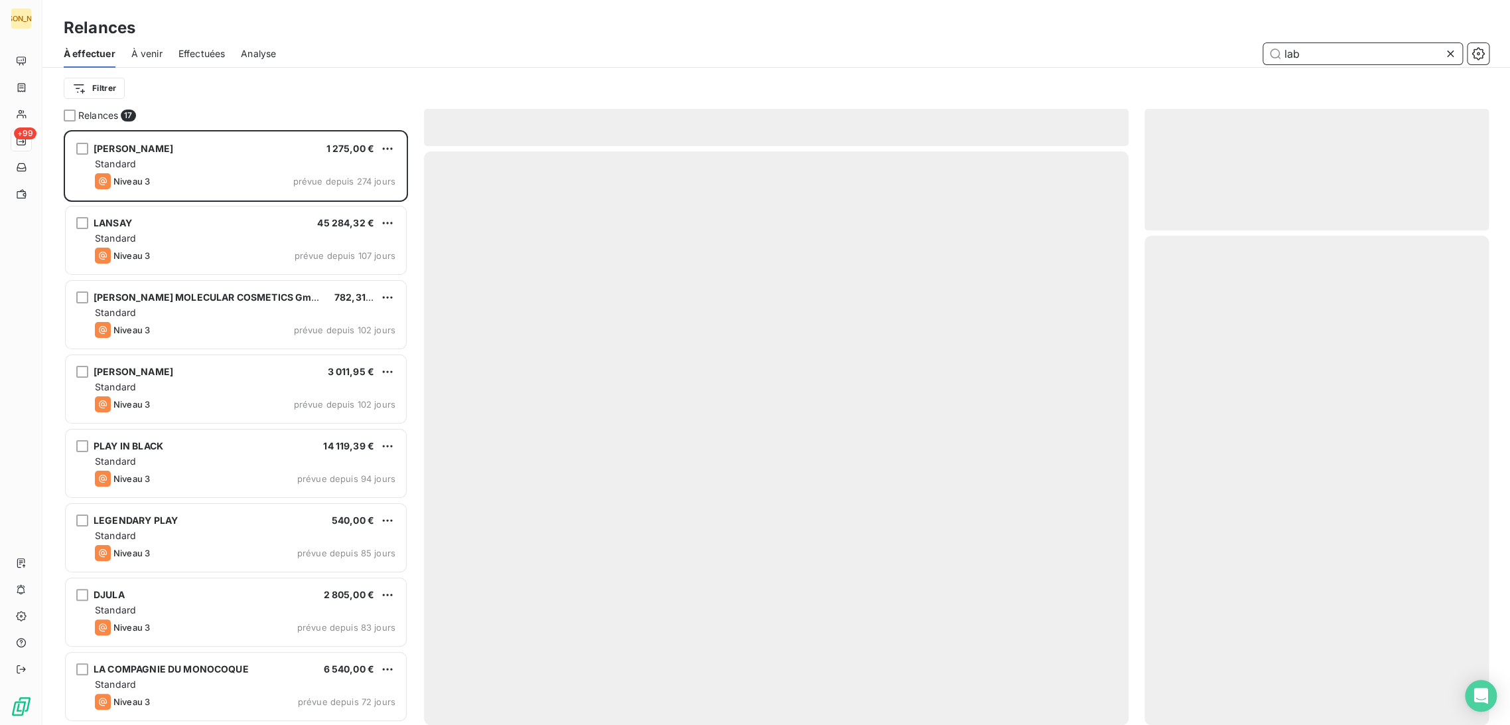
scroll to position [583, 333]
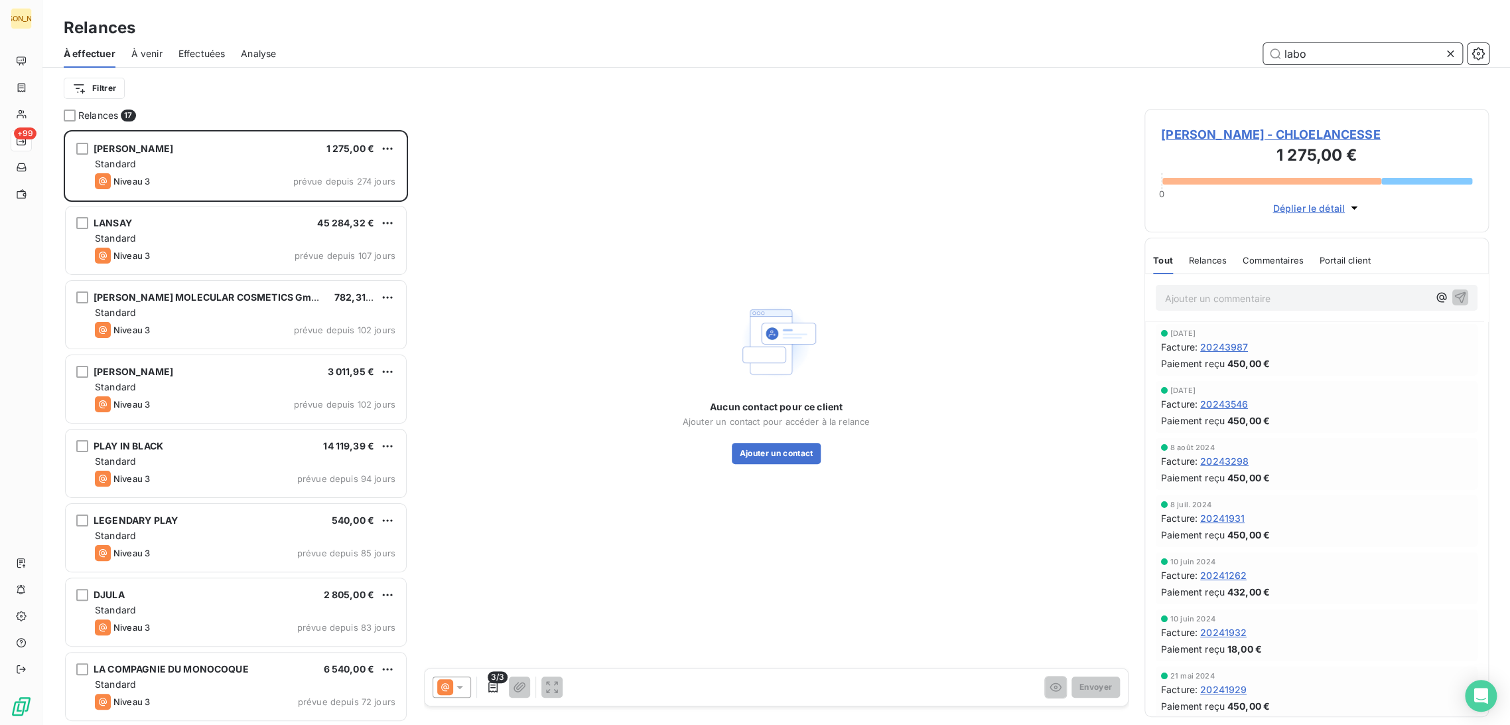
type input "labor"
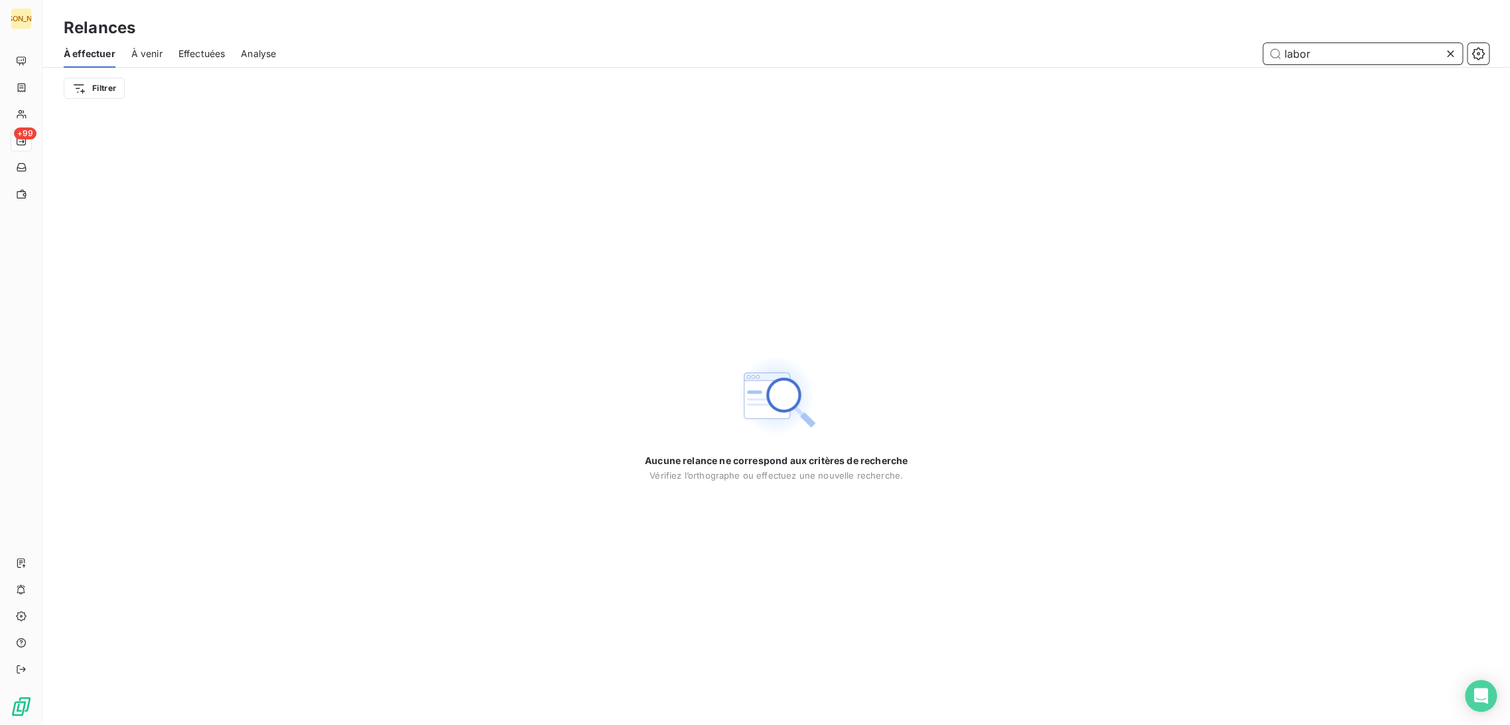
click at [153, 64] on div "À venir" at bounding box center [146, 54] width 31 height 28
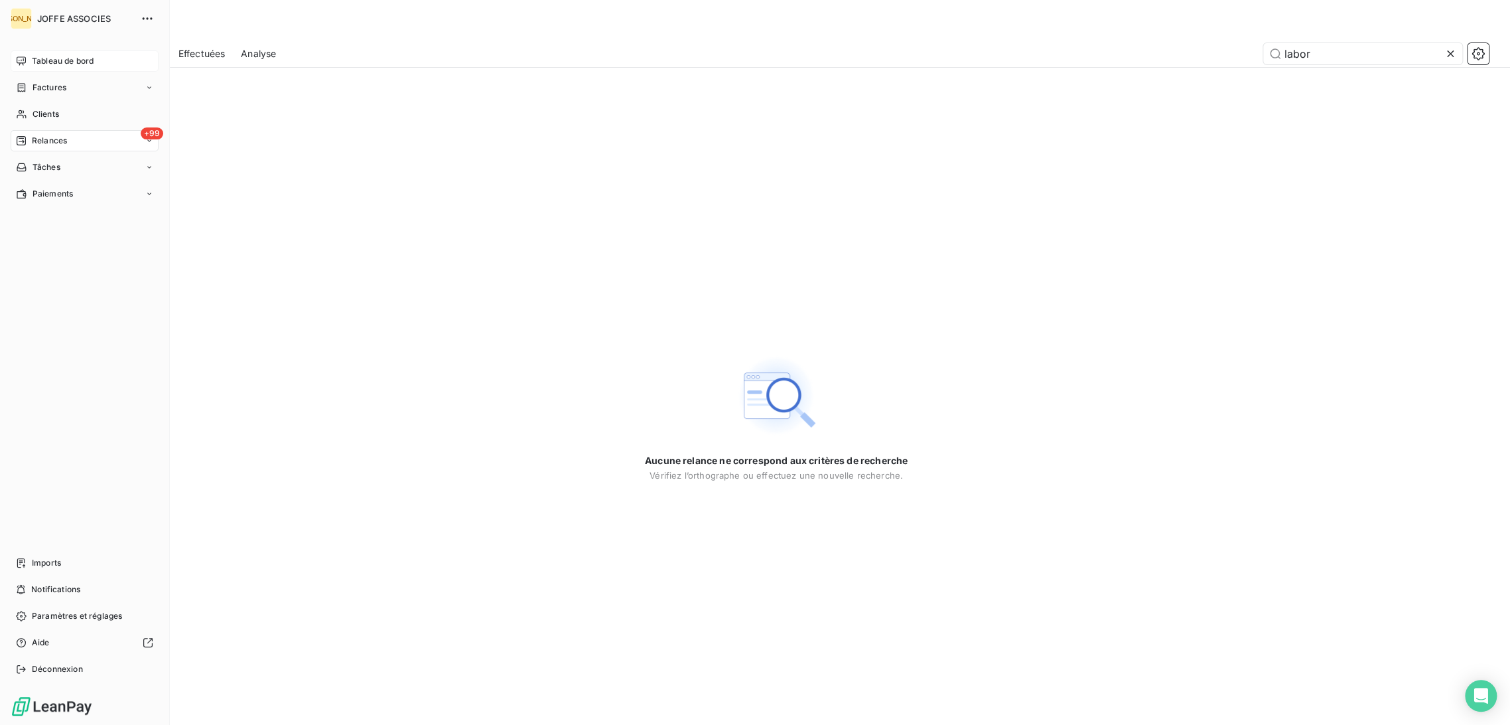
click at [27, 65] on div "Tableau de bord" at bounding box center [85, 60] width 148 height 21
click at [34, 82] on span "Factures" at bounding box center [50, 88] width 34 height 12
click at [44, 86] on span "Factures" at bounding box center [50, 88] width 34 height 12
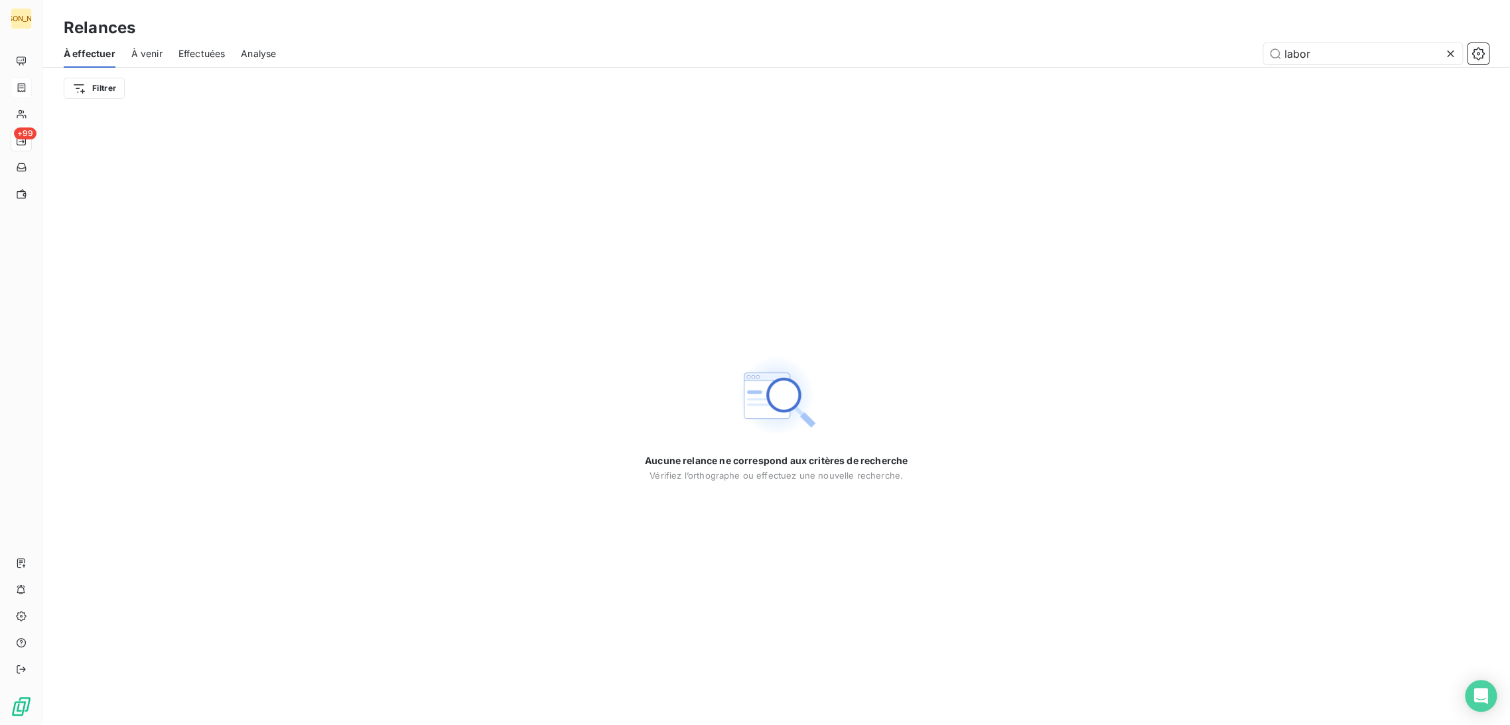
drag, startPoint x: 1321, startPoint y: 56, endPoint x: 1248, endPoint y: 48, distance: 72.8
click at [1249, 50] on div "labor" at bounding box center [890, 53] width 1197 height 21
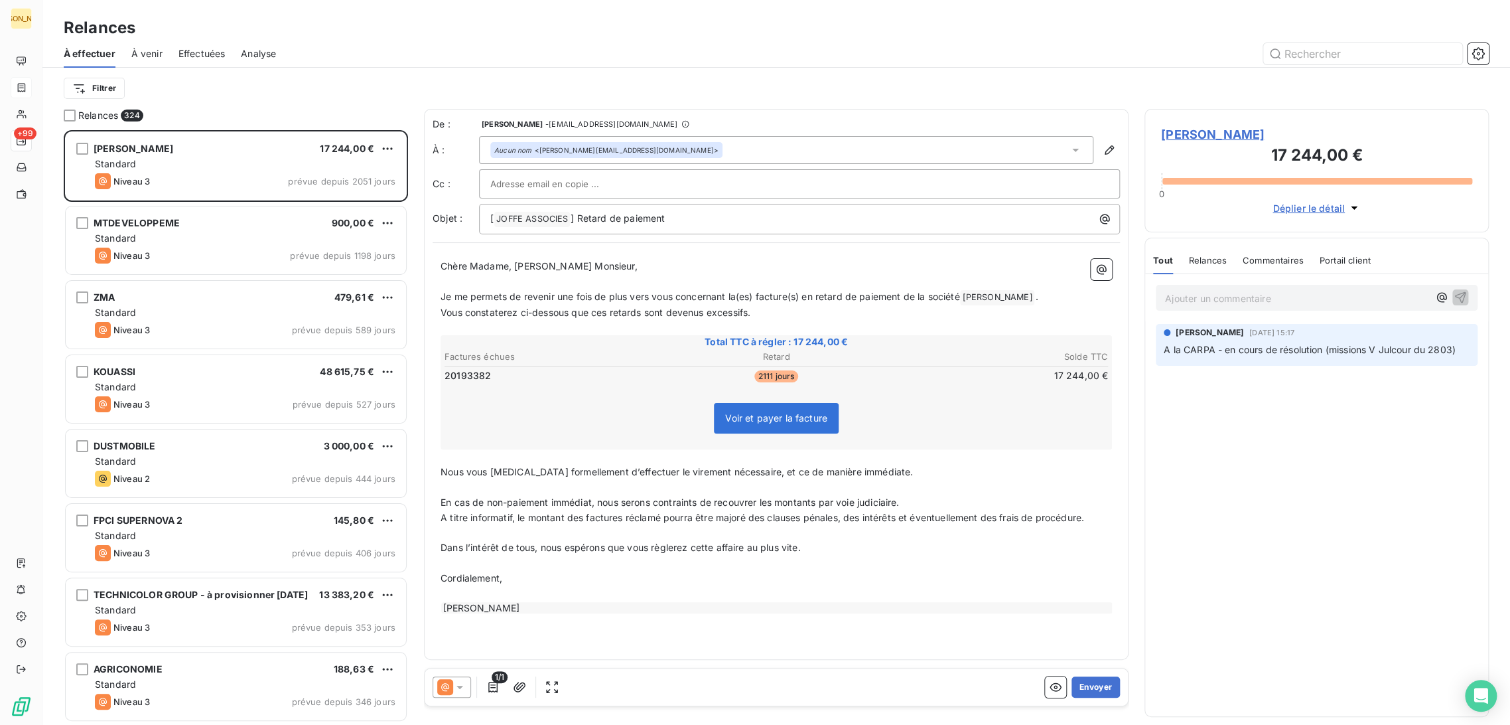
scroll to position [583, 333]
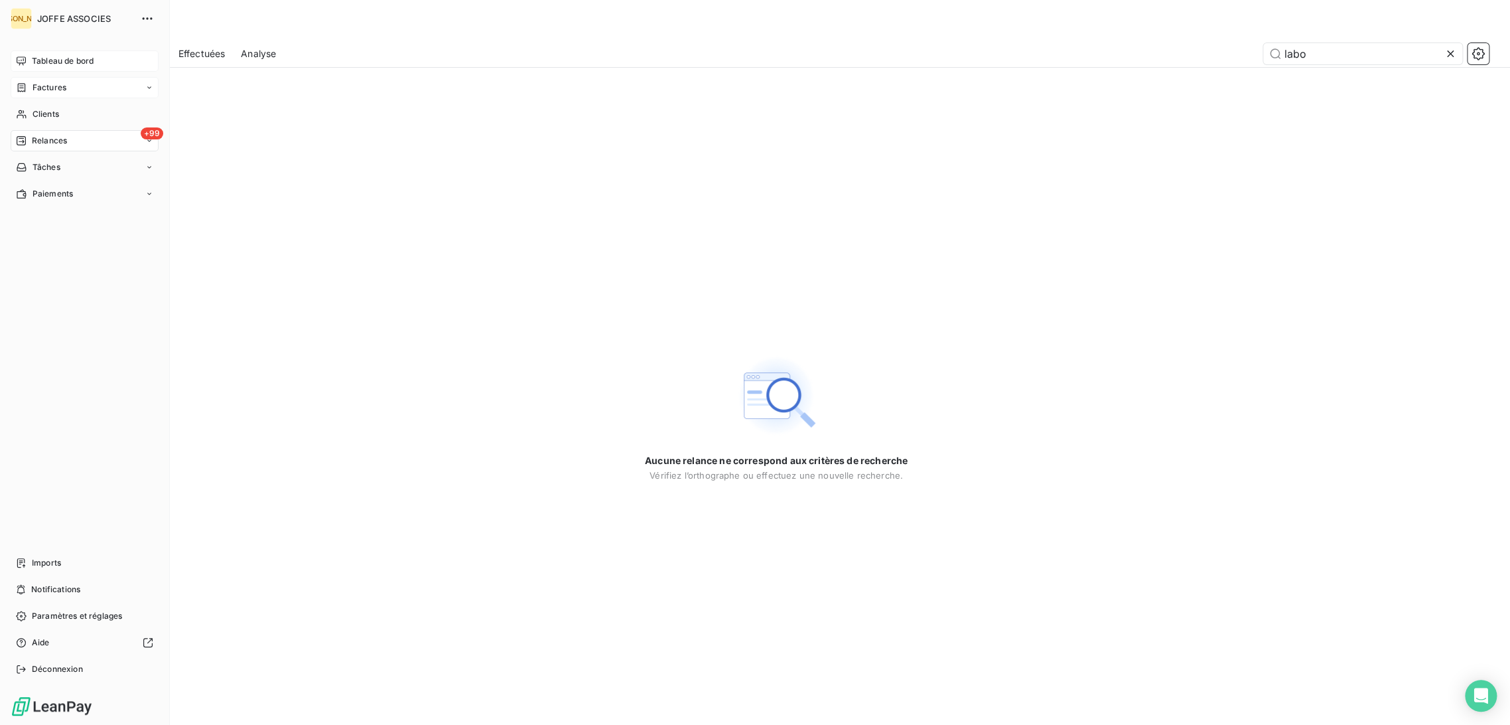
drag, startPoint x: 19, startPoint y: 44, endPoint x: 40, endPoint y: 66, distance: 30.0
click at [20, 46] on div "JA [PERSON_NAME] ASSOCIES Tableau de bord Factures Clients +99 Relances Tâches …" at bounding box center [85, 362] width 170 height 725
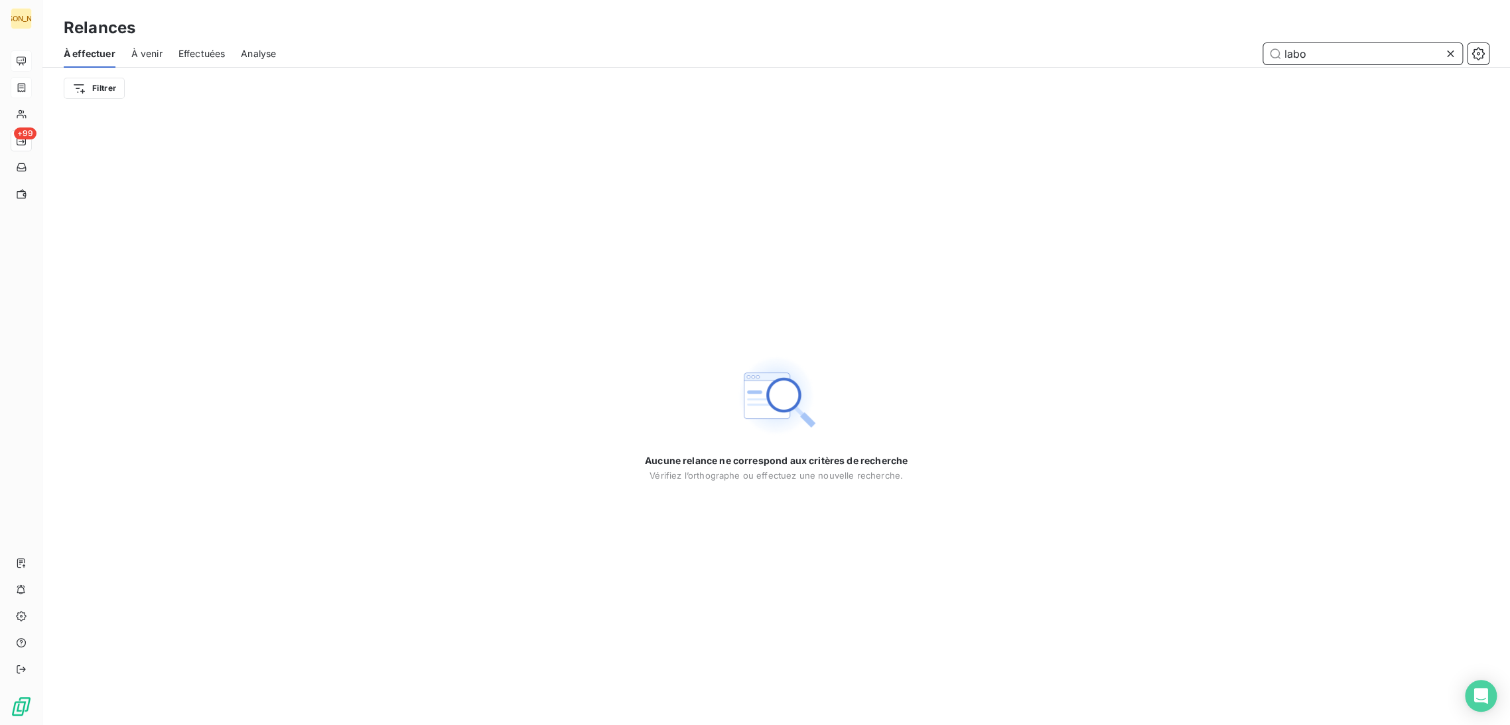
drag, startPoint x: 1258, startPoint y: 43, endPoint x: 1221, endPoint y: 46, distance: 37.3
click at [1221, 46] on div "labo" at bounding box center [890, 53] width 1197 height 21
type input "r"
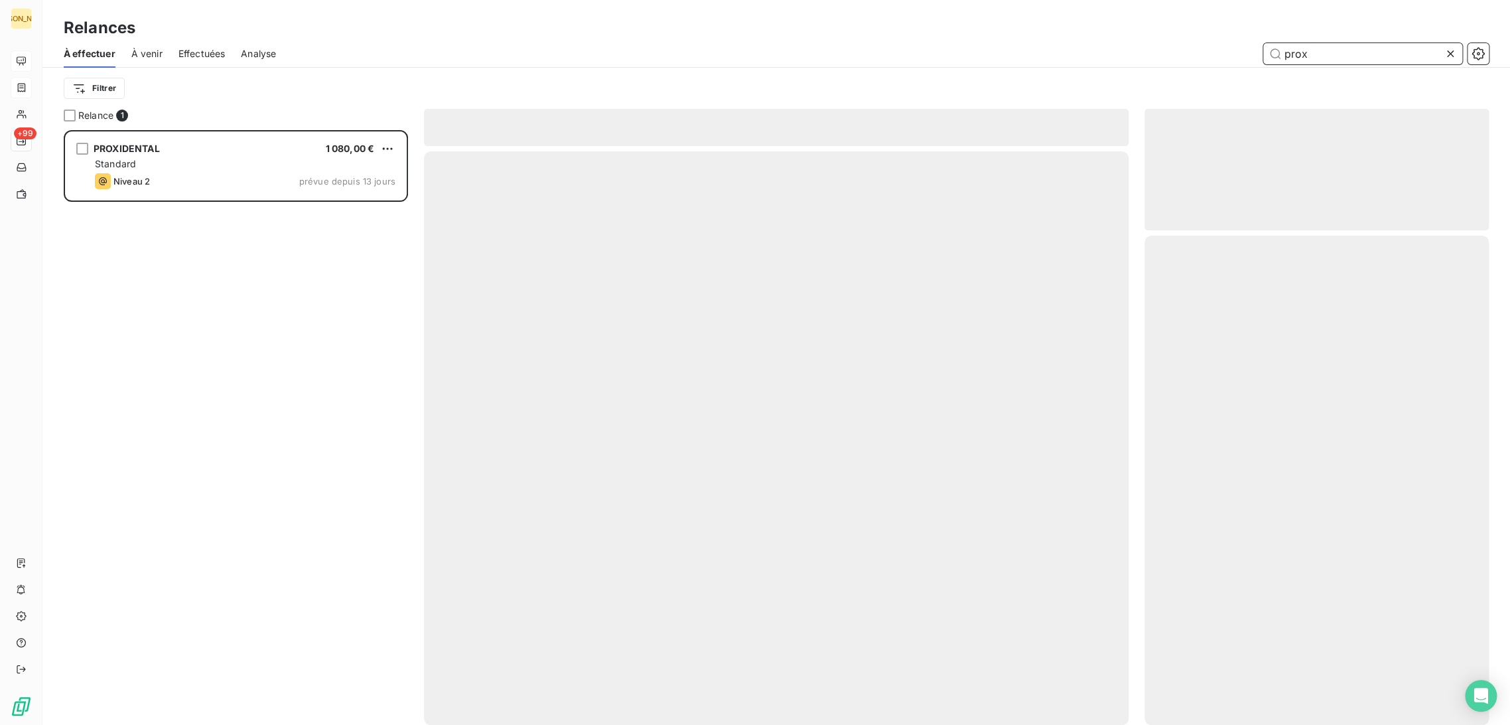
scroll to position [583, 333]
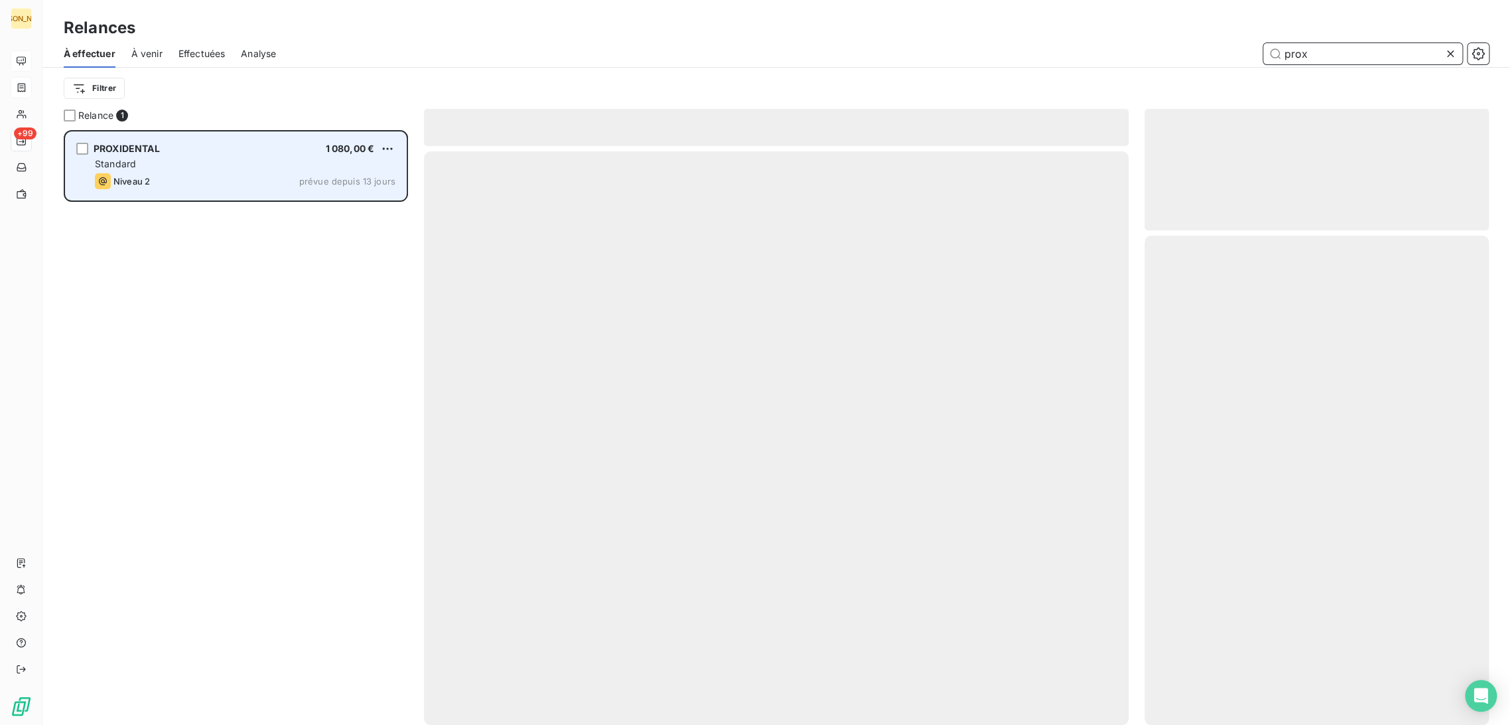
type input "prox"
drag, startPoint x: 227, startPoint y: 171, endPoint x: 271, endPoint y: 174, distance: 44.5
click at [228, 169] on div "PROXIDENTAL 1 080,00 € Standard Niveau 2 prévue depuis 13 jours" at bounding box center [236, 166] width 340 height 68
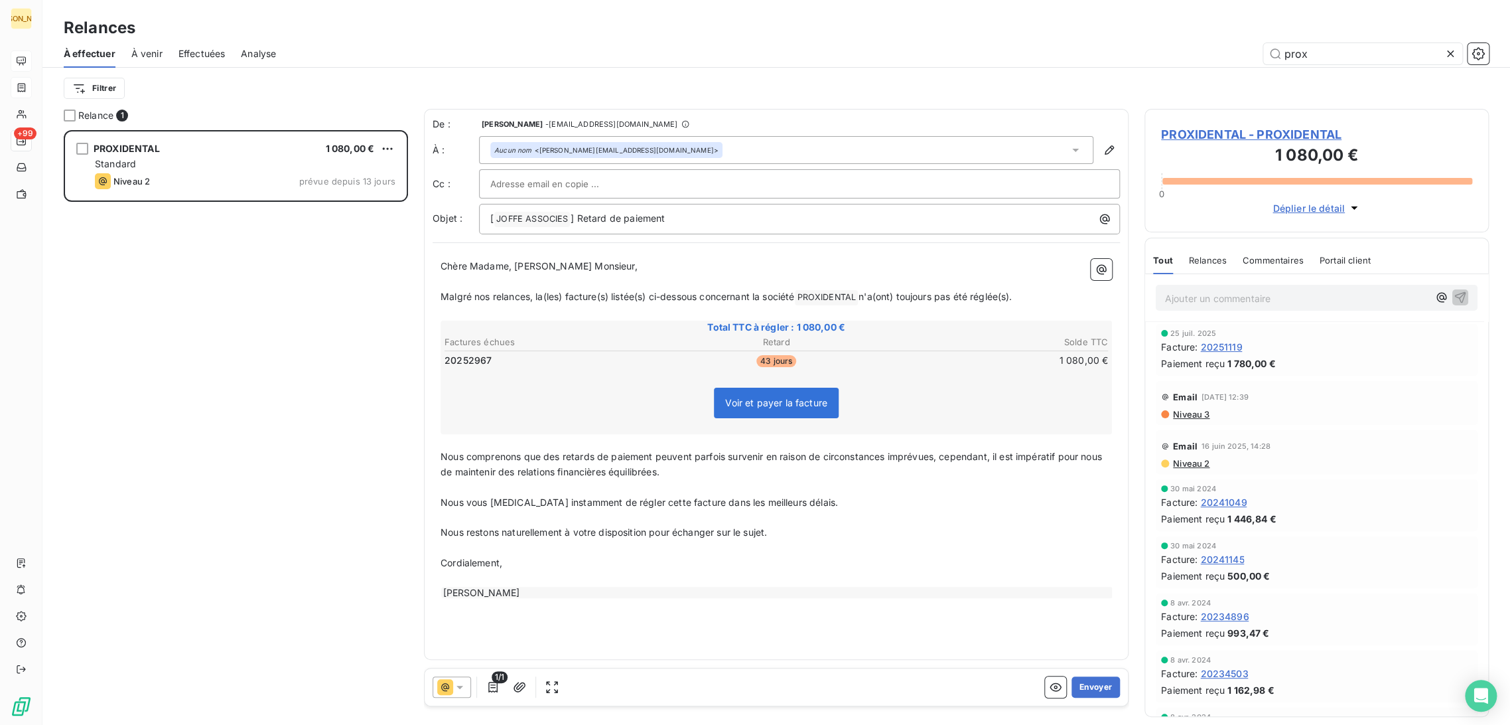
click at [544, 296] on span "Malgré nos relances, la(les) facture(s) listée(s) ci-dessous concernant la soci…" at bounding box center [618, 296] width 354 height 11
drag, startPoint x: 514, startPoint y: 268, endPoint x: 505, endPoint y: 266, distance: 8.9
click at [505, 266] on span "Chère Madame, [PERSON_NAME] Monsieur," at bounding box center [539, 265] width 197 height 11
click at [583, 275] on p "﻿" at bounding box center [777, 281] width 672 height 15
click at [1240, 141] on span "PROXIDENTAL - PROXIDENTAL" at bounding box center [1316, 134] width 311 height 18
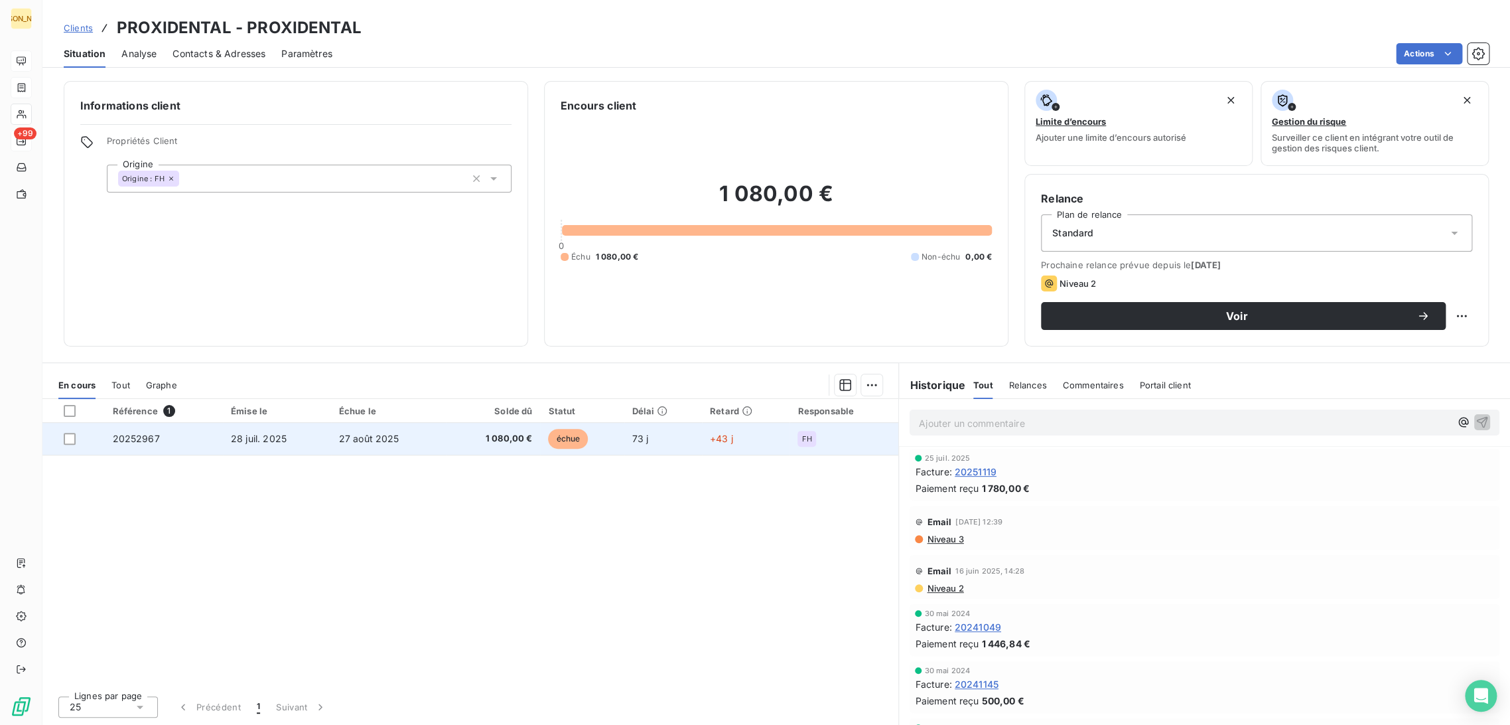
click at [388, 435] on span "27 août 2025" at bounding box center [369, 438] width 60 height 11
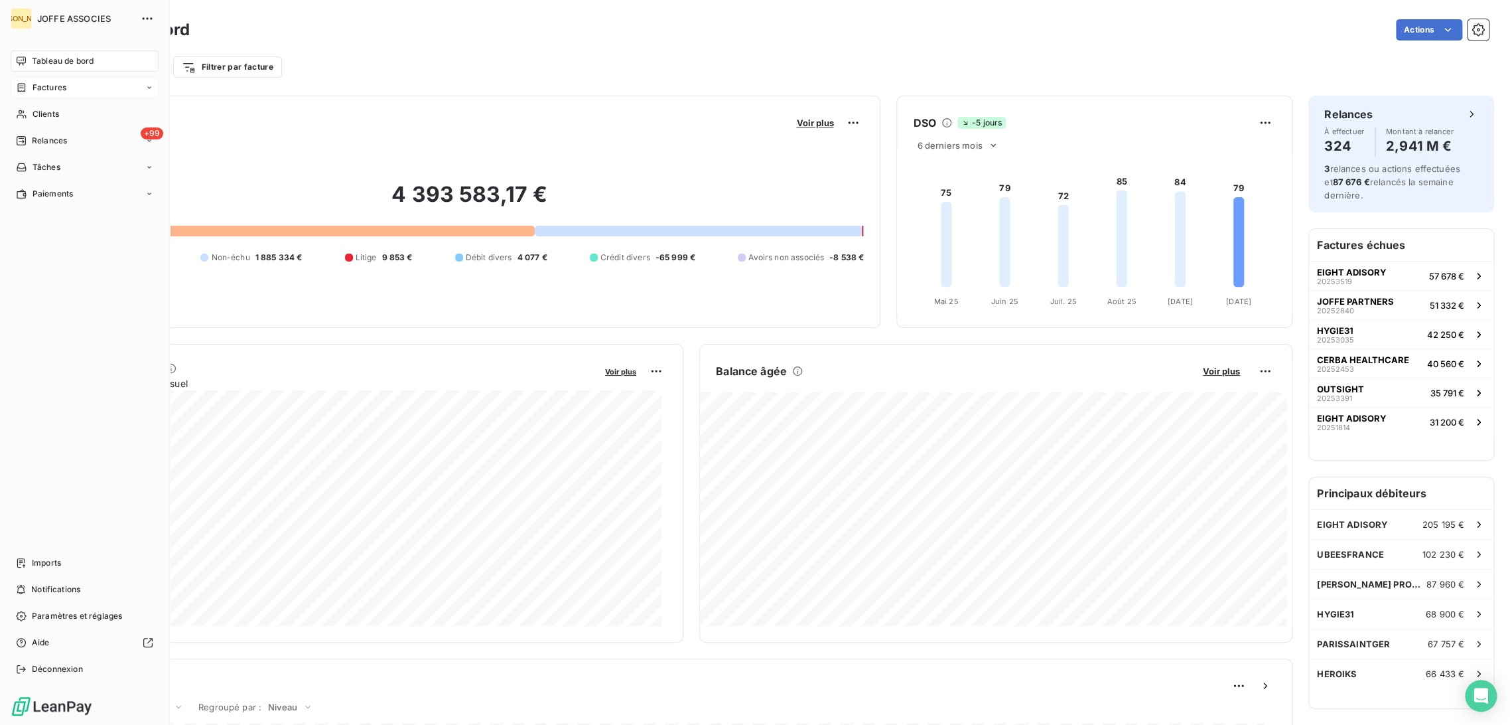
click at [37, 86] on span "Factures" at bounding box center [50, 88] width 34 height 12
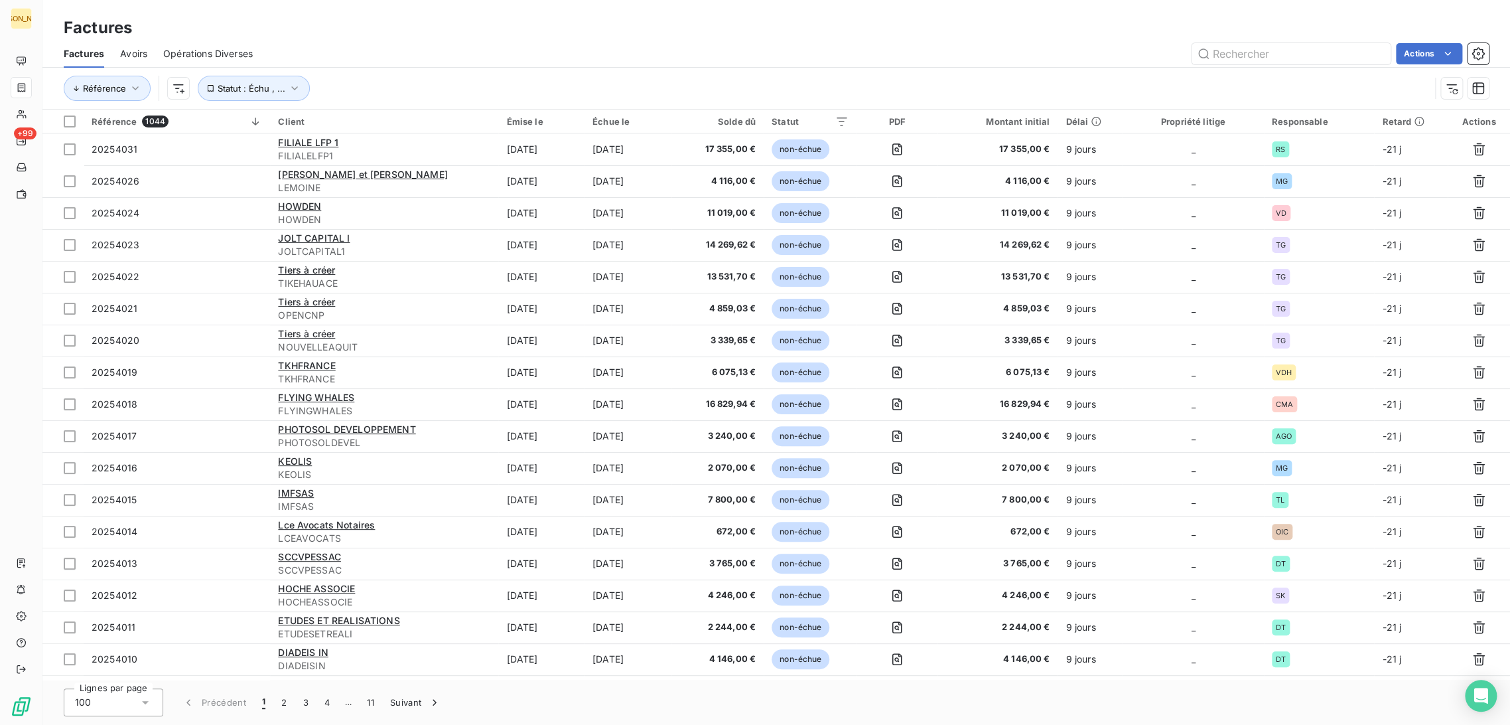
click at [402, 68] on div "Référence Statut : Échu , ..." at bounding box center [776, 88] width 1425 height 41
